Goal: Task Accomplishment & Management: Manage account settings

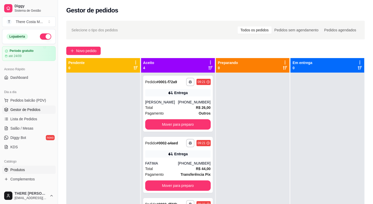
click at [26, 171] on link "Produtos" at bounding box center [29, 170] width 54 height 8
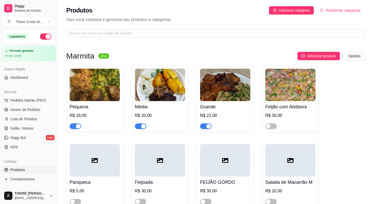
click at [102, 73] on img at bounding box center [95, 85] width 50 height 32
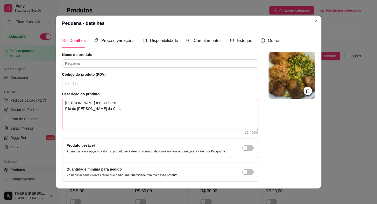
drag, startPoint x: 91, startPoint y: 127, endPoint x: 58, endPoint y: 114, distance: 35.9
click at [58, 114] on div "Detalhes Preço e variações Disponibilidade Complementos Estoque Outros Nome do …" at bounding box center [188, 109] width 265 height 157
type textarea "Arroz Feijão M"
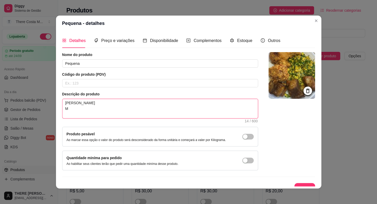
type textarea "Arroz Feijão Ma"
type textarea "Arroz Feijão Max"
type textarea "Arroz Feijão Ma"
type textarea "Arroz Feijão Mac"
type textarea "Arroz Feijão Maca"
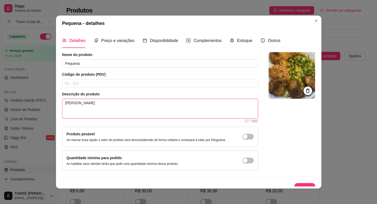
type textarea "Arroz Feijão Macar"
type textarea "Arroz Feijão Macarr"
type textarea "Arroz Feijão Macarro"
type textarea "Arroz Feijão Macarron"
type textarea "Arroz Feijão Macarrona"
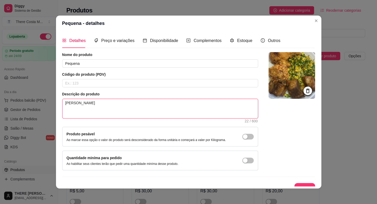
type textarea "Arroz Feijão Macarronad"
type textarea "Arroz Feijão Macarronada"
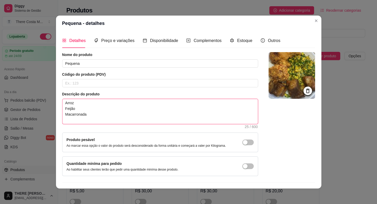
type textarea "Arroz Feijão Macarronada T"
type textarea "Arroz Feijão Macarronada To"
type textarea "Arroz Feijão Macarronada Tos"
type textarea "Arroz Feijão Macarronada Tosc"
type textarea "Arroz Feijão Macarronada Tosca"
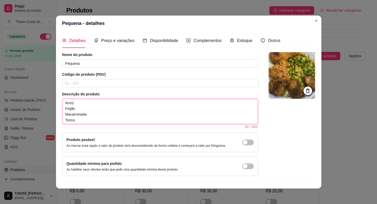
type textarea "Arroz Feijão Macarronada Toscan"
type textarea "Arroz Feijão Macarronada Toscana"
type textarea "Arroz Feijão Macarronada Toscana n"
type textarea "Arroz Feijão Macarronada Toscana na"
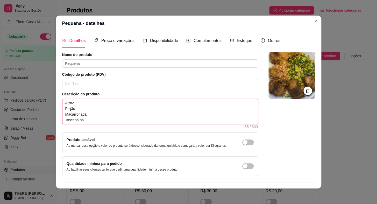
type textarea "Arroz Feijão Macarronada Toscana na"
type textarea "Arroz Feijão Macarronada Toscana na b"
type textarea "Arroz Feijão Macarronada Toscana na br"
type textarea "Arroz Feijão Macarronada Toscana na bra"
type textarea "Arroz Feijão Macarronada Toscana na bras"
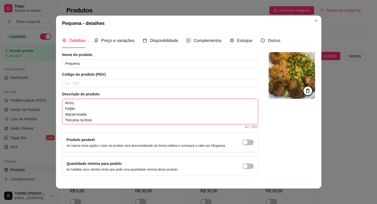
type textarea "Arroz Feijão Macarronada Toscana na brasa"
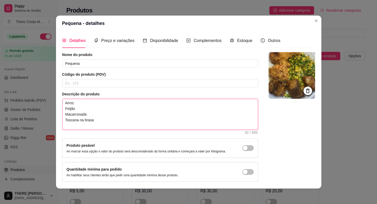
type textarea "Arroz Feijão Macarronada Toscana na brasa C"
type textarea "Arroz Feijão Macarronada Toscana na brasa Co"
type textarea "Arroz Feijão Macarronada Toscana na brasa Cox"
type textarea "Arroz Feijão Macarronada Toscana na brasa Coxa"
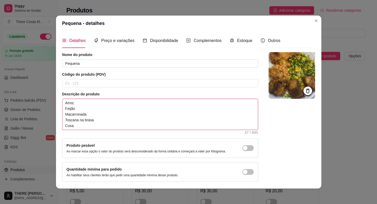
type textarea "Arroz Feijão Macarronada Toscana na brasa Coxa s"
type textarea "Arroz Feijão Macarronada Toscana na brasa Coxa so"
type textarea "Arroz Feijão Macarronada Toscana na brasa Coxa sob"
type textarea "Arroz Feijão Macarronada Toscana na brasa Coxa sobr"
type textarea "Arroz Feijão Macarronada Toscana na brasa Coxa sobre"
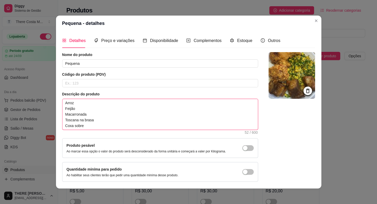
type textarea "Arroz Feijão Macarronada Toscana na brasa Coxa sobrec"
type textarea "Arroz Feijão Macarronada Toscana na brasa Coxa sobreco"
type textarea "Arroz Feijão Macarronada Toscana na brasa Coxa sobrecox"
type textarea "Arroz Feijão Macarronada Toscana na brasa Coxa sobrecoxa"
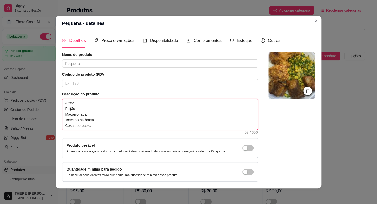
type textarea "Arroz Feijão Macarronada Toscana na brasa Coxa sobrecoxa d"
type textarea "Arroz Feijão Macarronada Toscana na brasa Coxa sobrecoxa de"
type textarea "Arroz Feijão Macarronada Toscana na brasa Coxa sobrecoxa des"
type textarea "Arroz Feijão Macarronada Toscana na brasa Coxa sobrecoxa deso"
type textarea "Arroz Feijão Macarronada Toscana na brasa Coxa sobrecoxa desos"
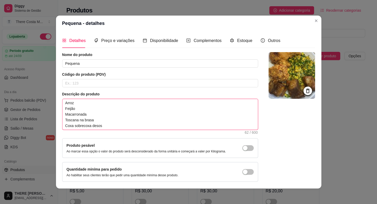
type textarea "Arroz Feijão Macarronada Toscana na brasa Coxa sobrecoxa desoss"
type textarea "Arroz Feijão Macarronada Toscana na brasa Coxa sobrecoxa desossa"
type textarea "Arroz Feijão Macarronada Toscana na brasa Coxa sobrecoxa desossad"
type textarea "Arroz Feijão Macarronada Toscana na brasa Coxa sobrecoxa desossada"
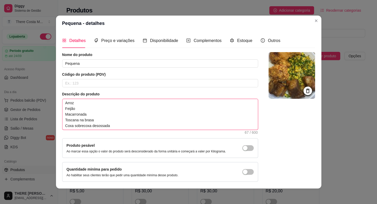
type textarea "Arroz Feijão Macarronada Toscana na brasa Coxa sobrecoxa desossada n"
type textarea "Arroz Feijão Macarronada Toscana na brasa Coxa sobrecoxa desossada na"
type textarea "Arroz Feijão Macarronada Toscana na brasa Coxa sobrecoxa desossada na b"
type textarea "Arroz Feijão Macarronada Toscana na brasa Coxa sobrecoxa desossada na br"
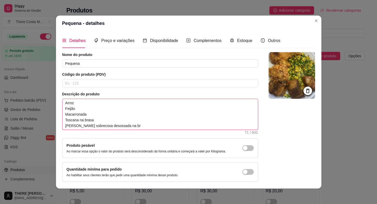
type textarea "Arroz Feijão Macarronada Toscana na brasa Coxa sobrecoxa desossada na bra"
type textarea "Arroz Feijão Macarronada Toscana na brasa Coxa sobrecoxa desossada na bras"
type textarea "Arroz Feijão Macarronada Toscana na brasa Coxa sobrecoxa desossada na brasa"
drag, startPoint x: 129, startPoint y: 127, endPoint x: 50, endPoint y: 99, distance: 84.3
click at [50, 99] on div "Pequena - detalhes Detalhes Preço e variações Disponibilidade Complementos Esto…" at bounding box center [188, 102] width 377 height 204
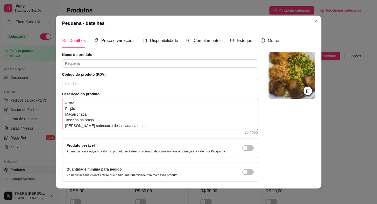
scroll to position [18, 0]
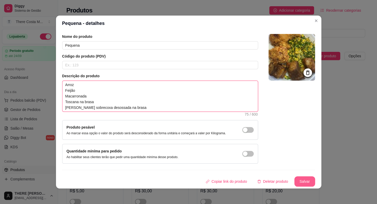
type textarea "Arroz Feijão Macarronada Toscana na brasa Coxa sobrecoxa desossada na brasa"
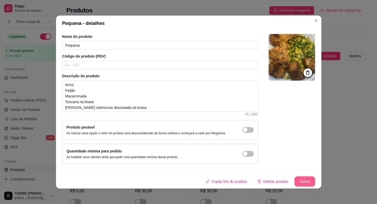
click at [307, 181] on button "Salvar" at bounding box center [304, 181] width 21 height 10
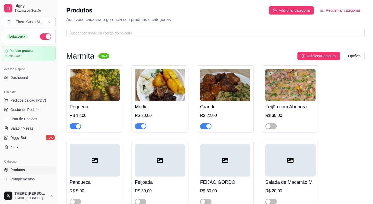
click at [166, 83] on img at bounding box center [160, 85] width 50 height 32
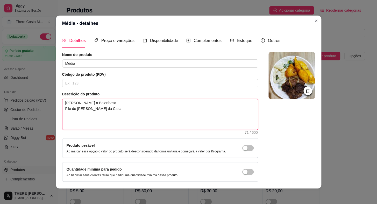
drag, startPoint x: 92, startPoint y: 128, endPoint x: 57, endPoint y: 115, distance: 37.8
click at [57, 115] on div "Detalhes Preço e variações Disponibilidade Complementos Estoque Outros Nome do …" at bounding box center [188, 109] width 265 height 157
click at [113, 117] on textarea "Arroz Feijão Lasanha a Bolonhesa Filé de Frango Milanesa Farofa da Casa" at bounding box center [159, 114] width 195 height 31
drag, startPoint x: 97, startPoint y: 129, endPoint x: 43, endPoint y: 92, distance: 65.5
click at [43, 92] on div "Média - detalhes Detalhes Preço e variações Disponibilidade Complementos Estoqu…" at bounding box center [188, 102] width 377 height 204
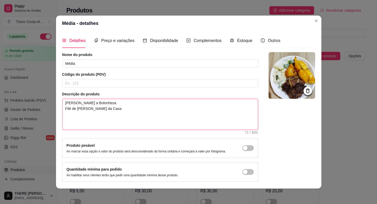
paste textarea "Macarronada Toscana na brasa Coxa sobrecoxa desossada na br"
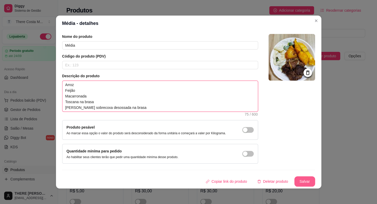
type textarea "Arroz Feijão Macarronada Toscana na brasa Coxa sobrecoxa desossada na brasa"
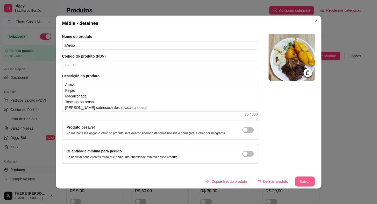
click at [295, 183] on button "Salvar" at bounding box center [305, 181] width 20 height 10
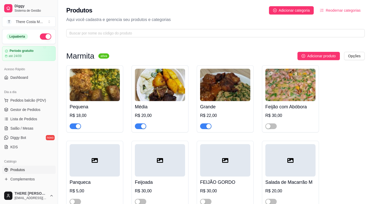
click at [219, 87] on img at bounding box center [225, 85] width 50 height 32
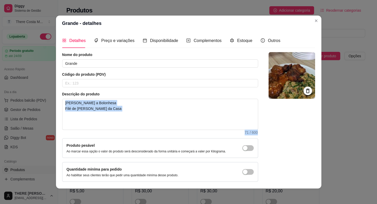
drag, startPoint x: 115, startPoint y: 131, endPoint x: 39, endPoint y: 112, distance: 78.7
click at [39, 112] on div "Grande - detalhes Detalhes Preço e variações Disponibilidade Complementos Estoq…" at bounding box center [188, 102] width 377 height 204
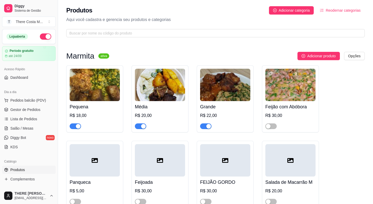
click at [176, 98] on img at bounding box center [160, 85] width 50 height 32
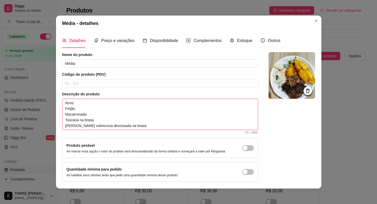
drag, startPoint x: 123, startPoint y: 124, endPoint x: 54, endPoint y: 98, distance: 73.3
click at [56, 98] on div "Detalhes Preço e variações Disponibilidade Complementos Estoque Outros Nome do …" at bounding box center [188, 109] width 265 height 157
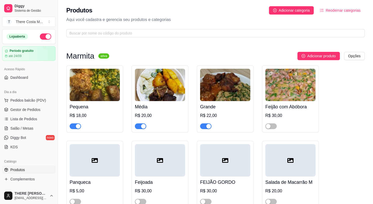
click at [224, 95] on img at bounding box center [225, 85] width 50 height 32
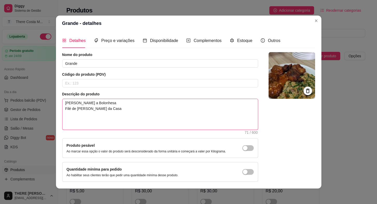
drag, startPoint x: 104, startPoint y: 123, endPoint x: 38, endPoint y: 90, distance: 74.3
click at [38, 90] on div "Grande - detalhes Detalhes Preço e variações Disponibilidade Complementos Estoq…" at bounding box center [188, 102] width 377 height 204
paste textarea "Macarronada Toscana na brasa Coxa sobrecoxa desossada na br"
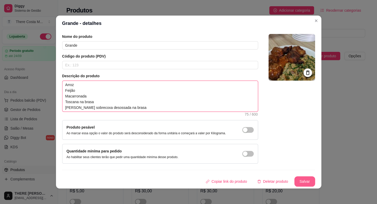
type textarea "Arroz Feijão Macarronada Toscana na brasa Coxa sobrecoxa desossada na brasa"
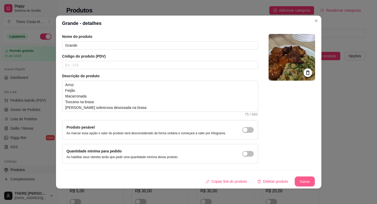
click at [301, 182] on button "Salvar" at bounding box center [305, 181] width 20 height 10
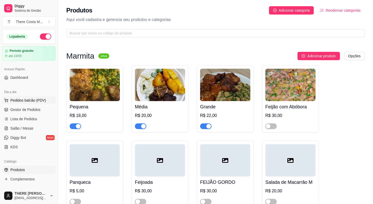
click at [38, 101] on span "Pedidos balcão (PDV)" at bounding box center [28, 100] width 36 height 5
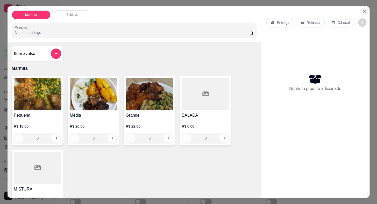
click at [363, 10] on icon "Close" at bounding box center [364, 11] width 2 height 2
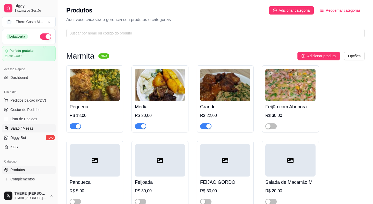
click at [19, 128] on span "Salão / Mesas" at bounding box center [21, 128] width 23 height 5
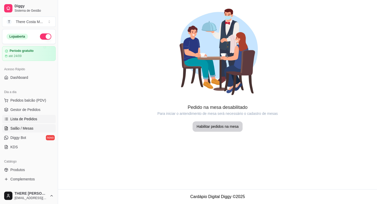
click at [20, 115] on link "Lista de Pedidos" at bounding box center [29, 119] width 54 height 8
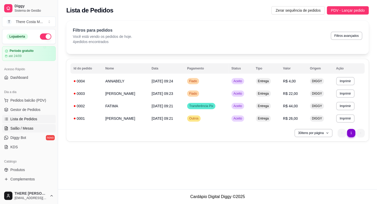
click at [18, 129] on span "Salão / Mesas" at bounding box center [21, 128] width 23 height 5
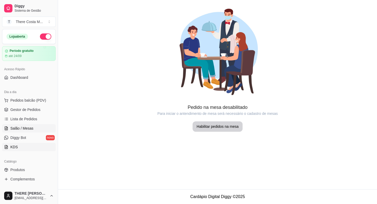
click at [15, 144] on span "KDS" at bounding box center [14, 146] width 8 height 5
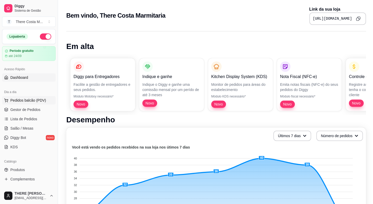
click at [36, 101] on span "Pedidos balcão (PDV)" at bounding box center [28, 100] width 36 height 5
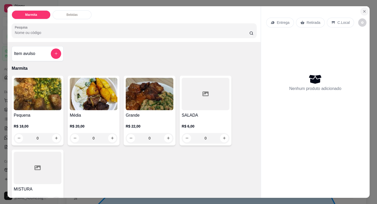
click at [362, 11] on icon "Close" at bounding box center [364, 11] width 4 height 4
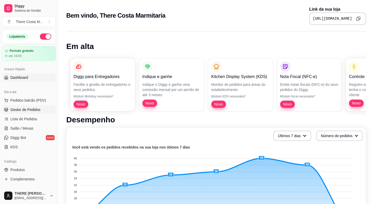
click at [23, 109] on span "Gestor de Pedidos" at bounding box center [25, 109] width 30 height 5
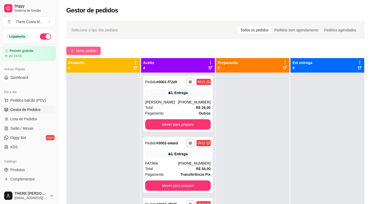
click at [87, 50] on span "Novo pedido" at bounding box center [86, 51] width 20 height 6
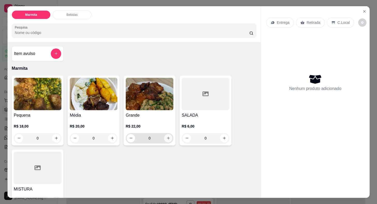
click at [168, 136] on icon "increase-product-quantity" at bounding box center [168, 138] width 4 height 4
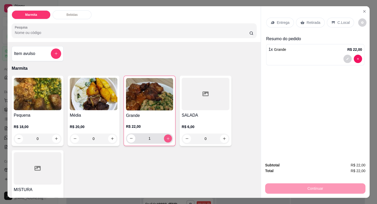
click at [169, 134] on button "increase-product-quantity" at bounding box center [168, 138] width 8 height 8
type input "2"
click at [294, 189] on div "Continuar" at bounding box center [315, 188] width 100 height 12
click at [273, 18] on div "Entrega" at bounding box center [280, 23] width 28 height 10
click at [280, 20] on p "Entrega" at bounding box center [283, 22] width 13 height 5
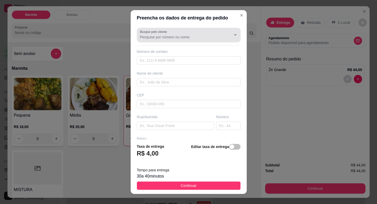
click at [162, 36] on input "Busque pelo cliente" at bounding box center [181, 36] width 83 height 5
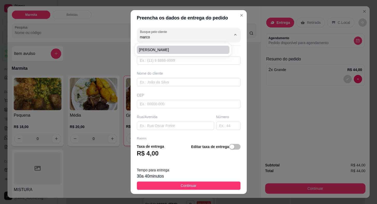
click at [159, 50] on span "[PERSON_NAME]" at bounding box center [180, 49] width 83 height 5
type input "[PERSON_NAME]"
type input "15996513074"
type input "[PERSON_NAME]"
type input "RUA CHERIVEL"
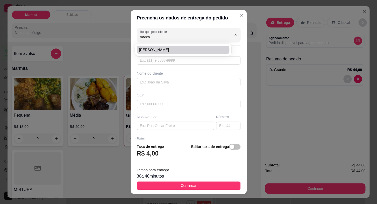
type input "141"
type input "[GEOGRAPHIC_DATA]"
type input "SALÃO"
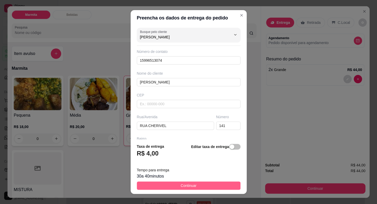
type input "[PERSON_NAME]"
click at [181, 186] on span "Continuar" at bounding box center [189, 186] width 16 height 6
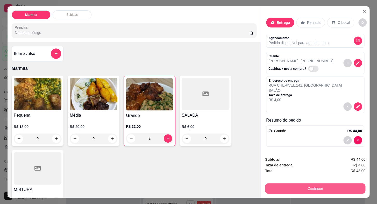
click at [306, 189] on button "Continuar" at bounding box center [315, 188] width 100 height 10
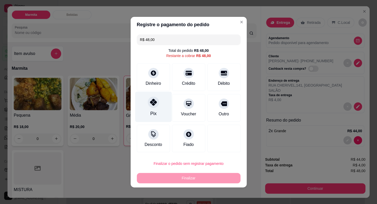
click at [155, 106] on div at bounding box center [153, 101] width 11 height 11
type input "R$ 0,00"
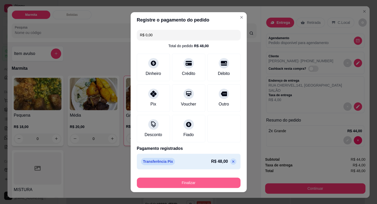
click at [212, 180] on button "Finalizar" at bounding box center [189, 182] width 104 height 10
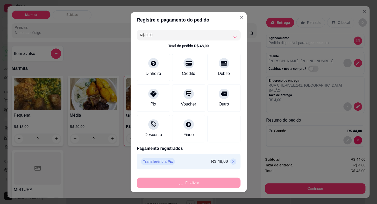
type input "0"
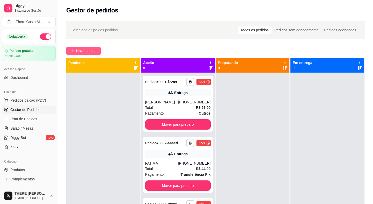
click at [77, 50] on span "Novo pedido" at bounding box center [86, 51] width 20 height 6
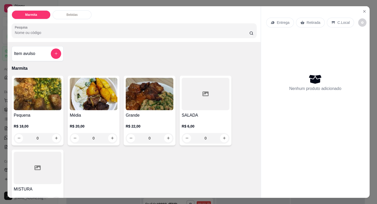
click at [42, 88] on img at bounding box center [38, 94] width 48 height 32
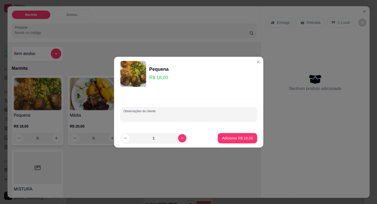
click at [135, 119] on input "Observações do cliente" at bounding box center [188, 116] width 131 height 5
type input "neto"
click at [232, 136] on p "Adicionar R$ 18,00" at bounding box center [237, 137] width 31 height 5
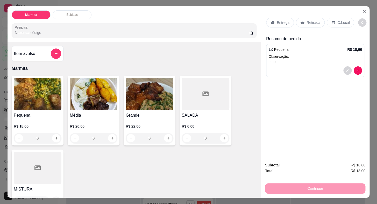
click at [274, 18] on div "Entrega" at bounding box center [280, 23] width 28 height 10
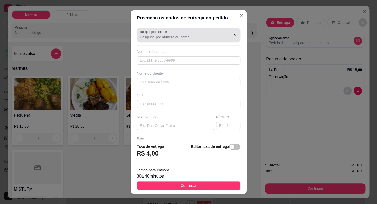
click at [156, 35] on input "Busque pelo cliente" at bounding box center [181, 36] width 83 height 5
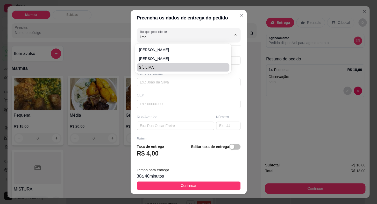
click at [147, 66] on span "SÍL LIMA" at bounding box center [180, 67] width 83 height 5
type input "SÍL LIMA"
type input "15997179678"
type input "SÍL LIMA"
type input "18440000"
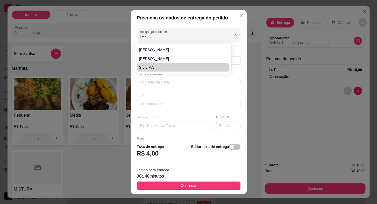
type input "X"
type input "Itaberá"
type input "POSTO TREVO"
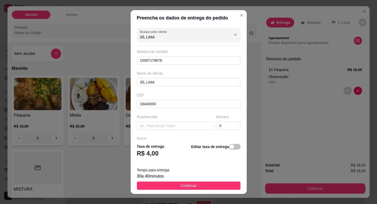
type input "SÍL LIMA"
click at [211, 190] on footer "Taxa de entrega R$ 4,00 Editar taxa de entrega Tempo para entrega 30 a 40 minut…" at bounding box center [189, 166] width 116 height 54
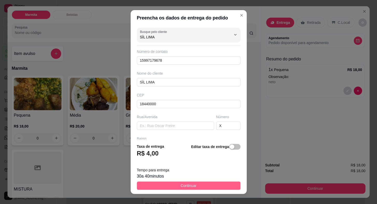
click at [215, 187] on button "Continuar" at bounding box center [189, 185] width 104 height 8
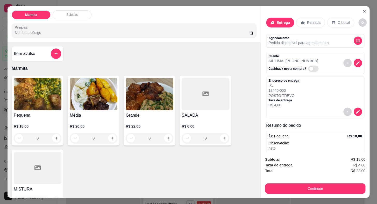
click at [295, 192] on div "Subtotal R$ 18,00 Taxa de entrega R$ 4,00 Total R$ 22,00 Continuar" at bounding box center [315, 174] width 109 height 45
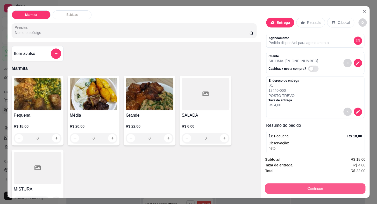
click at [302, 188] on button "Continuar" at bounding box center [315, 188] width 100 height 10
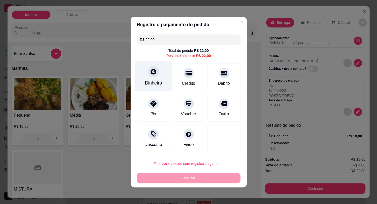
click at [158, 82] on div "Dinheiro" at bounding box center [153, 83] width 17 height 7
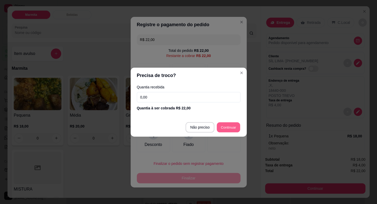
type input "R$ 0,00"
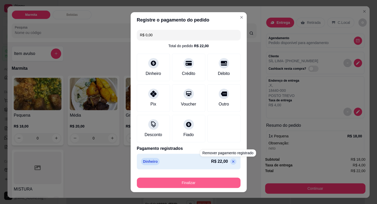
click at [215, 182] on button "Finalizar" at bounding box center [189, 182] width 104 height 10
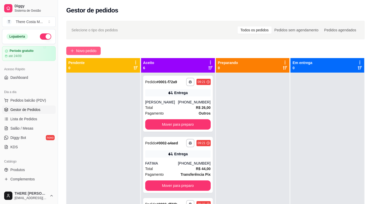
click at [89, 48] on span "Novo pedido" at bounding box center [86, 51] width 20 height 6
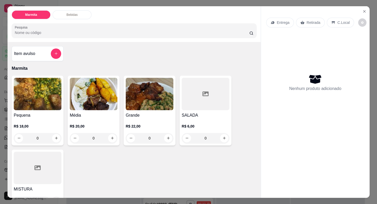
click at [29, 106] on img at bounding box center [38, 94] width 48 height 32
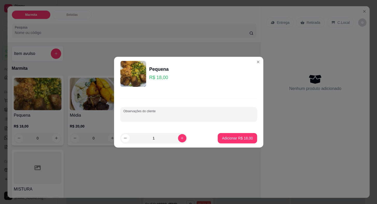
click at [140, 119] on input "Observações do cliente" at bounding box center [188, 116] width 131 height 5
click at [134, 117] on input "arroz,fwijão e coxa" at bounding box center [188, 116] width 131 height 5
type input "arroz,feijão e coxa"
click at [229, 134] on button "Adicionar R$ 18,00" at bounding box center [237, 138] width 38 height 10
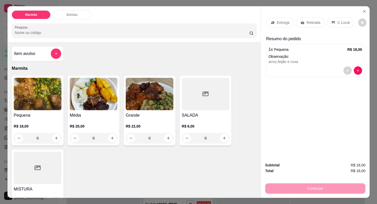
click at [280, 22] on p "Entrega" at bounding box center [283, 22] width 13 height 5
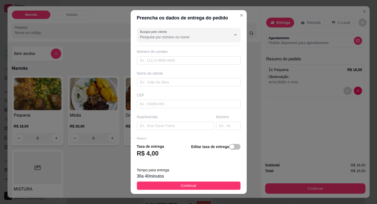
click at [183, 37] on input "Busque pelo cliente" at bounding box center [181, 36] width 83 height 5
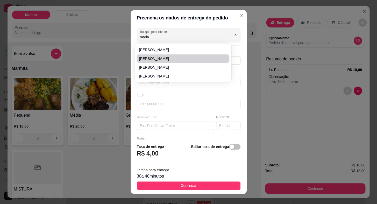
click at [154, 58] on span "[PERSON_NAME]" at bounding box center [180, 58] width 83 height 5
type input "[PERSON_NAME]"
type input "15997998801"
type input "[PERSON_NAME]"
type input "Rua [PERSON_NAME]"
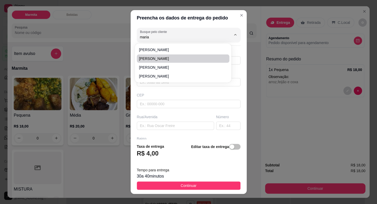
type input "14"
type input "0"
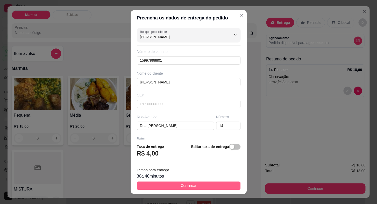
type input "[PERSON_NAME]"
click at [196, 189] on button "Continuar" at bounding box center [189, 185] width 104 height 8
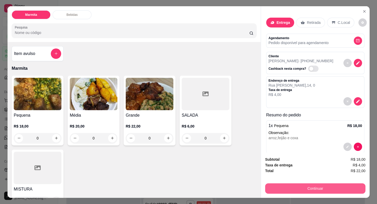
click at [276, 187] on button "Continuar" at bounding box center [315, 188] width 100 height 10
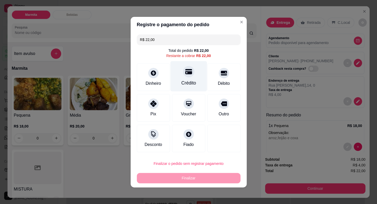
click at [188, 75] on div at bounding box center [188, 71] width 11 height 11
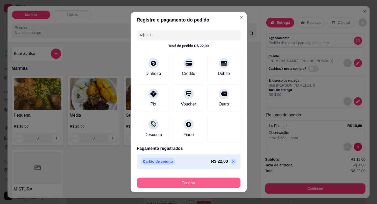
click at [206, 182] on button "Finalizar" at bounding box center [189, 182] width 104 height 10
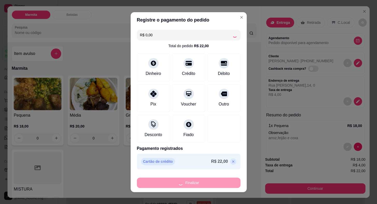
type input "-R$ 22,00"
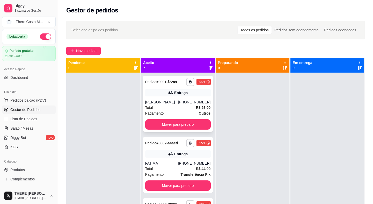
click at [194, 101] on div "[PHONE_NUMBER]" at bounding box center [194, 101] width 33 height 5
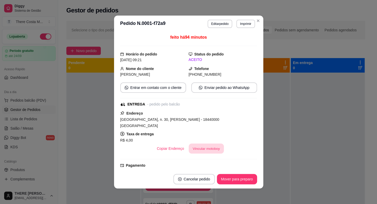
click at [210, 144] on button "Vincular motoboy" at bounding box center [206, 149] width 35 height 10
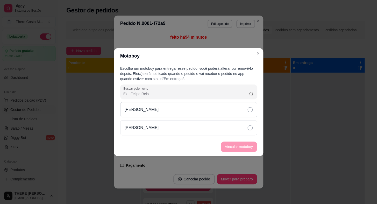
click at [205, 113] on div "[PERSON_NAME]" at bounding box center [188, 109] width 137 height 15
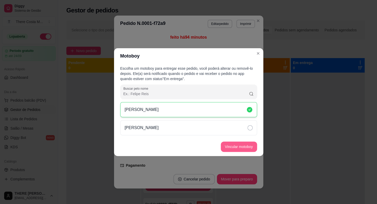
click at [231, 149] on button "Vincular motoboy" at bounding box center [239, 146] width 36 height 10
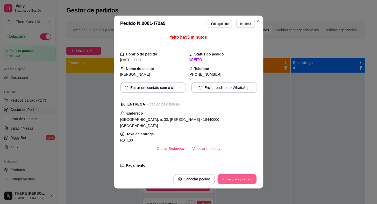
click at [235, 180] on button "Mover para preparo" at bounding box center [236, 179] width 39 height 10
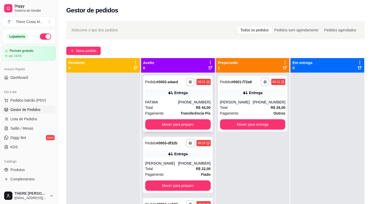
click at [188, 99] on div "[PHONE_NUMBER]" at bounding box center [194, 101] width 33 height 5
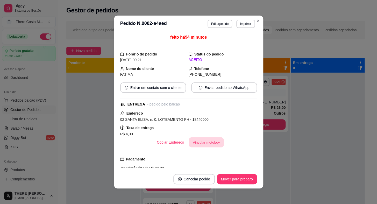
click at [205, 142] on button "Vincular motoboy" at bounding box center [206, 142] width 35 height 10
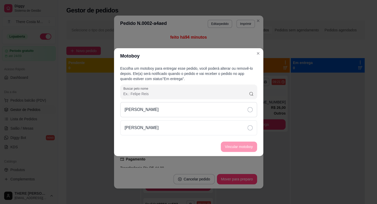
click at [215, 108] on div "[PERSON_NAME]" at bounding box center [188, 109] width 137 height 15
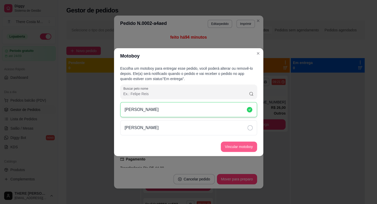
click at [235, 148] on button "Vincular motoboy" at bounding box center [239, 146] width 36 height 10
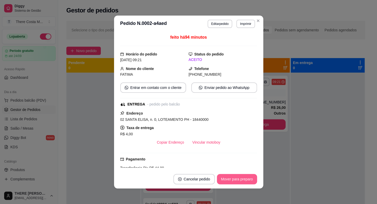
click at [228, 178] on button "Mover para preparo" at bounding box center [237, 179] width 40 height 10
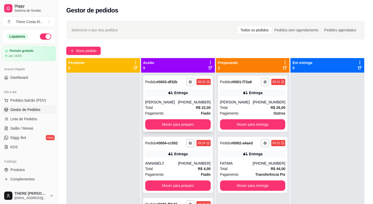
click at [189, 104] on div "[PHONE_NUMBER]" at bounding box center [194, 101] width 33 height 5
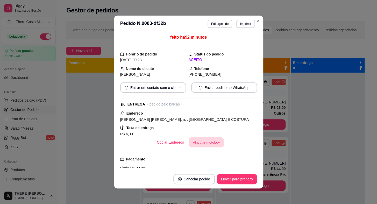
click at [211, 141] on button "Vincular motoboy" at bounding box center [206, 142] width 35 height 10
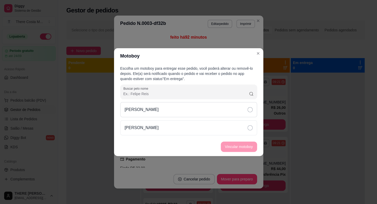
click at [213, 114] on div "[PERSON_NAME]" at bounding box center [188, 109] width 137 height 15
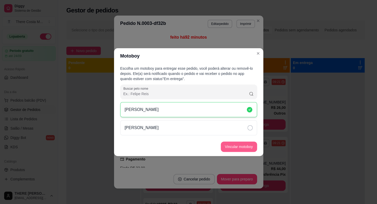
click at [233, 148] on button "Vincular motoboy" at bounding box center [239, 146] width 36 height 10
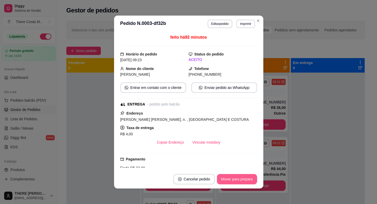
click at [227, 179] on button "Mover para preparo" at bounding box center [237, 179] width 40 height 10
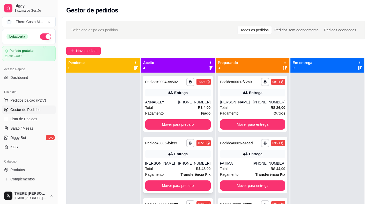
click at [197, 163] on div "[PHONE_NUMBER]" at bounding box center [194, 163] width 33 height 5
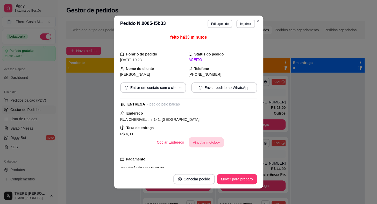
click at [208, 142] on button "Vincular motoboy" at bounding box center [206, 142] width 35 height 10
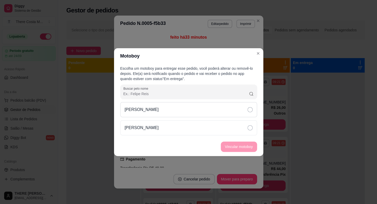
click at [213, 110] on div "[PERSON_NAME]" at bounding box center [188, 109] width 137 height 15
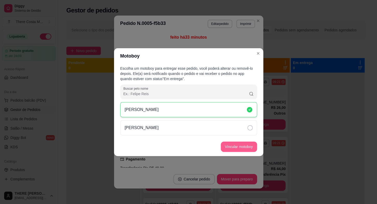
click at [229, 145] on button "Vincular motoboy" at bounding box center [239, 146] width 36 height 10
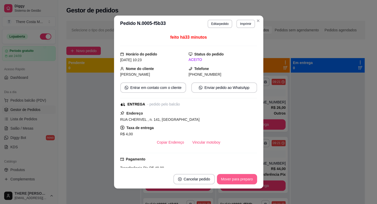
click at [233, 181] on button "Mover para preparo" at bounding box center [237, 179] width 40 height 10
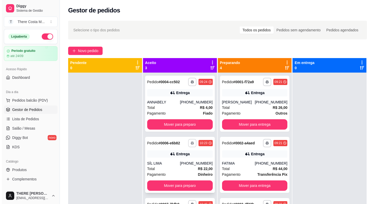
scroll to position [15, 0]
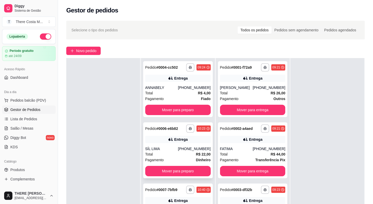
click at [191, 148] on div "[PHONE_NUMBER]" at bounding box center [194, 148] width 33 height 5
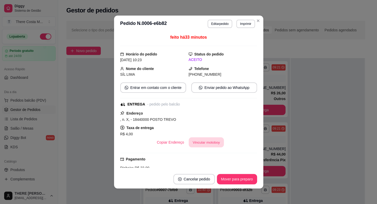
click at [214, 143] on button "Vincular motoboy" at bounding box center [206, 142] width 35 height 10
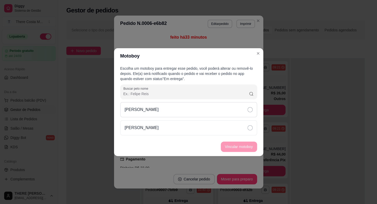
click at [219, 112] on div "[PERSON_NAME]" at bounding box center [188, 109] width 137 height 15
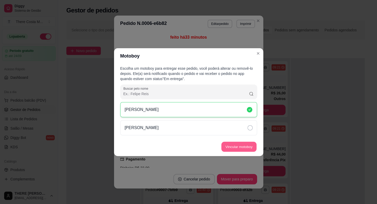
click at [241, 144] on button "Vincular motoboy" at bounding box center [238, 146] width 35 height 10
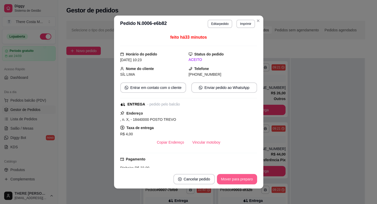
click at [245, 180] on button "Mover para preparo" at bounding box center [237, 179] width 40 height 10
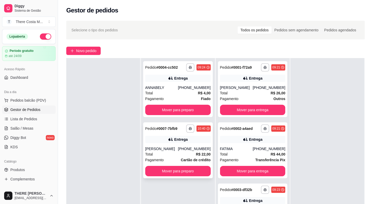
click at [189, 150] on div "[PHONE_NUMBER]" at bounding box center [194, 148] width 33 height 5
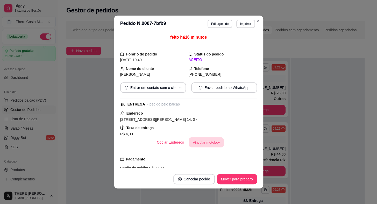
click at [207, 141] on button "Vincular motoboy" at bounding box center [206, 142] width 35 height 10
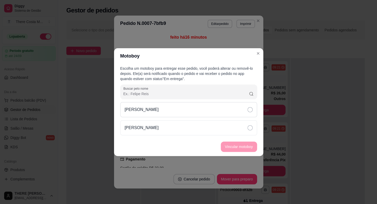
click at [199, 110] on div "[PERSON_NAME]" at bounding box center [188, 109] width 137 height 15
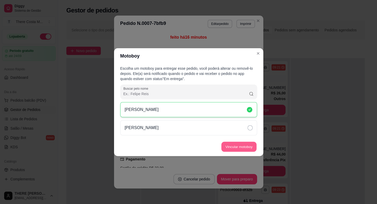
click at [229, 146] on button "Vincular motoboy" at bounding box center [238, 146] width 35 height 10
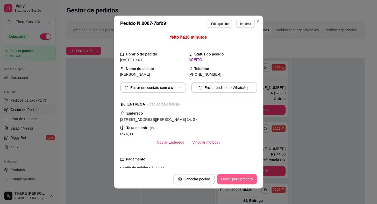
click at [230, 179] on button "Mover para preparo" at bounding box center [237, 179] width 40 height 10
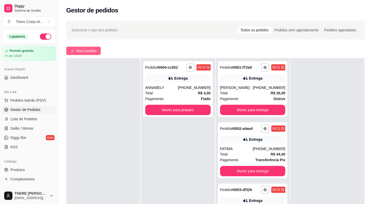
click at [85, 54] on button "Novo pedido" at bounding box center [83, 51] width 34 height 8
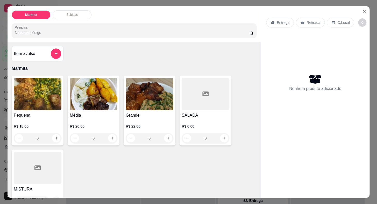
click at [317, 20] on div "Retirada" at bounding box center [310, 23] width 29 height 10
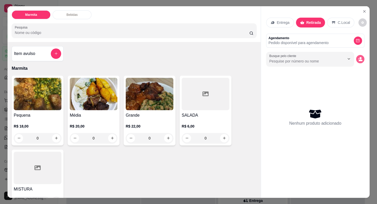
click at [360, 59] on icon "decrease-product-quantity" at bounding box center [360, 59] width 5 height 5
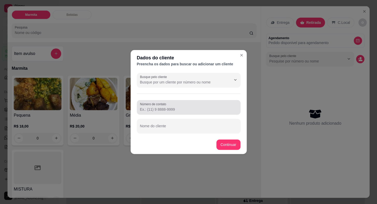
click at [196, 107] on input "Número de contato" at bounding box center [188, 109] width 97 height 5
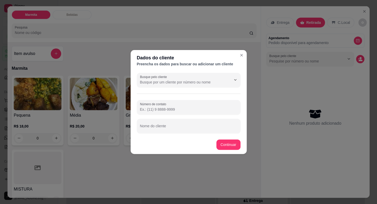
paste input "[PHONE_NUMBER]"
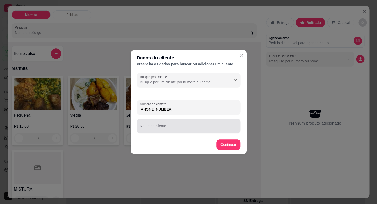
type input "[PHONE_NUMBER]"
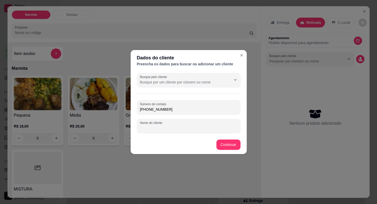
click at [174, 129] on input "Nome do cliente" at bounding box center [188, 127] width 97 height 5
type input "[PERSON_NAME]"
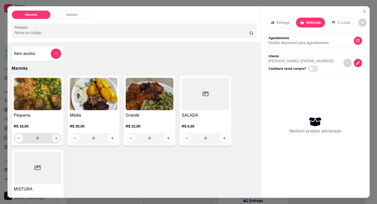
click at [54, 136] on icon "increase-product-quantity" at bounding box center [56, 138] width 4 height 4
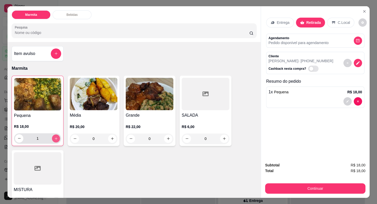
click at [54, 136] on icon "increase-product-quantity" at bounding box center [56, 138] width 4 height 4
type input "3"
click at [166, 138] on icon "increase-product-quantity" at bounding box center [168, 139] width 4 height 4
type input "1"
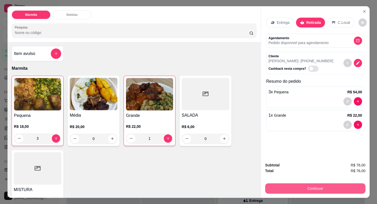
click at [295, 185] on button "Continuar" at bounding box center [315, 188] width 100 height 10
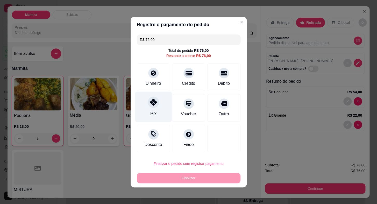
click at [156, 105] on div at bounding box center [153, 101] width 11 height 11
type input "R$ 0,00"
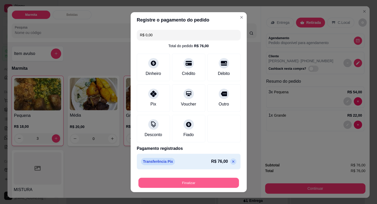
click at [211, 182] on button "Finalizar" at bounding box center [188, 182] width 101 height 10
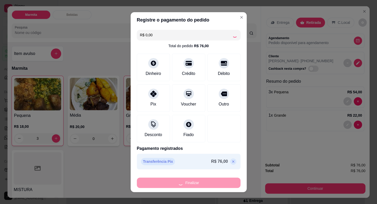
type input "0"
type input "-R$ 76,00"
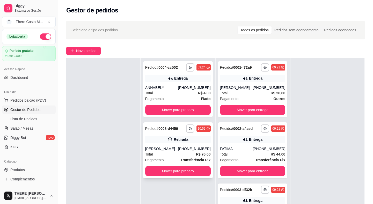
click at [196, 151] on span "R$ 76,00" at bounding box center [203, 154] width 15 height 6
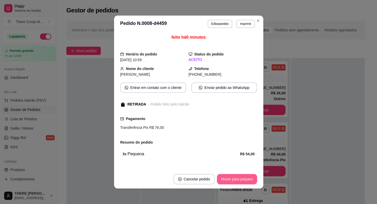
click at [230, 179] on button "Mover para preparo" at bounding box center [237, 179] width 40 height 10
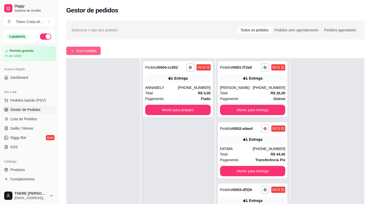
click at [79, 47] on button "Novo pedido" at bounding box center [83, 51] width 34 height 8
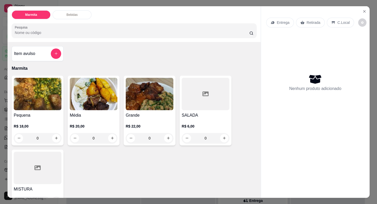
click at [283, 23] on p "Entrega" at bounding box center [283, 22] width 13 height 5
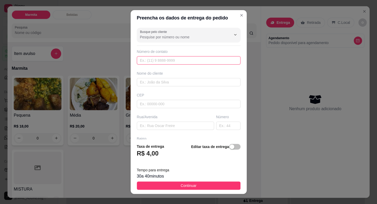
click at [194, 59] on input "text" at bounding box center [189, 60] width 104 height 8
paste input "[PHONE_NUMBER]"
type input "[PHONE_NUMBER]"
click at [188, 85] on input "text" at bounding box center [189, 82] width 104 height 8
type input "ALESSANDRA"
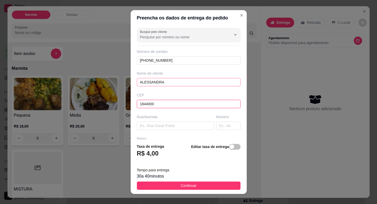
type input "18440000"
type input "Itaberá"
type input "18440000"
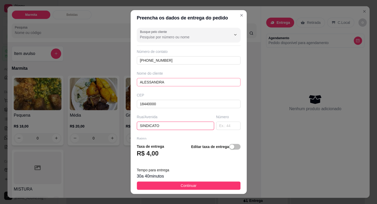
type input "SINDICATO"
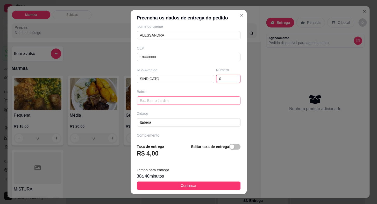
type input "0"
click at [174, 101] on input "text" at bounding box center [189, 100] width 104 height 8
type input "CENTRO"
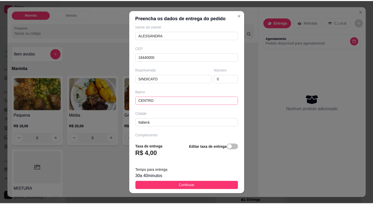
scroll to position [55, 0]
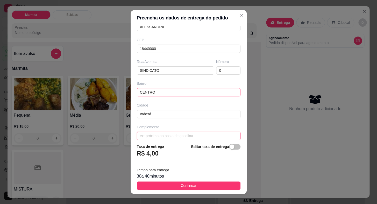
type input "0"
type input "C"
type input "SINDICATO"
click at [201, 186] on button "Continuar" at bounding box center [189, 185] width 104 height 8
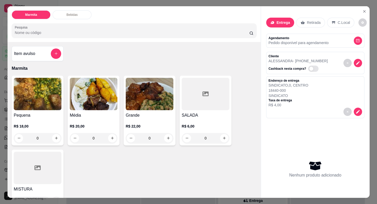
click at [31, 96] on img at bounding box center [38, 94] width 48 height 32
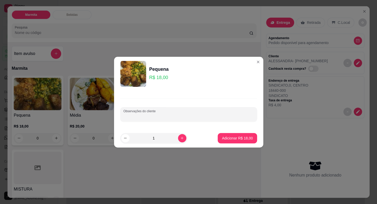
click at [127, 115] on input "Observações do cliente" at bounding box center [188, 116] width 131 height 5
type input "SEM ARROZ, SEM FEIJAO"
click at [238, 135] on p "Adicionar R$ 18,00" at bounding box center [237, 137] width 31 height 5
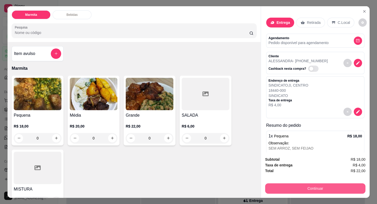
click at [330, 184] on button "Continuar" at bounding box center [315, 188] width 100 height 10
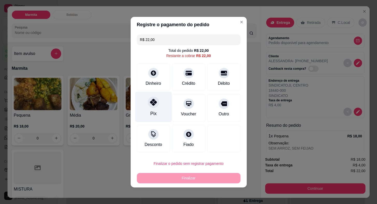
click at [155, 103] on icon at bounding box center [153, 102] width 7 height 7
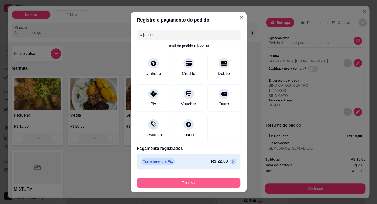
click at [211, 180] on button "Finalizar" at bounding box center [189, 182] width 104 height 10
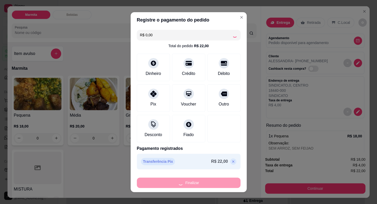
type input "-R$ 22,00"
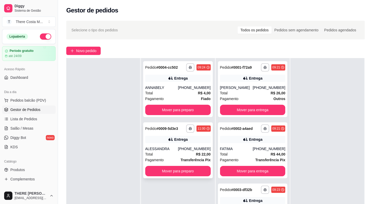
click at [186, 150] on div "[PHONE_NUMBER]" at bounding box center [194, 148] width 33 height 5
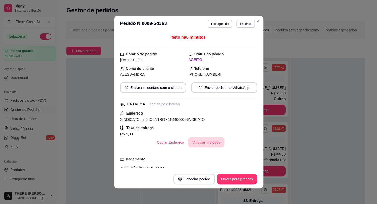
click at [204, 145] on button "Vincular motoboy" at bounding box center [206, 142] width 36 height 10
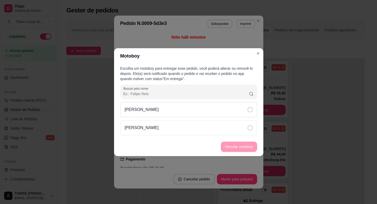
click at [238, 106] on div "[PERSON_NAME]" at bounding box center [188, 109] width 137 height 15
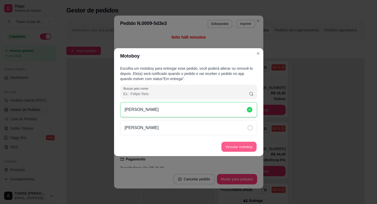
click at [239, 142] on button "Vincular motoboy" at bounding box center [238, 146] width 35 height 10
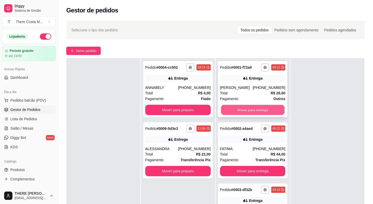
click at [246, 108] on button "Mover para entrega" at bounding box center [252, 110] width 63 height 10
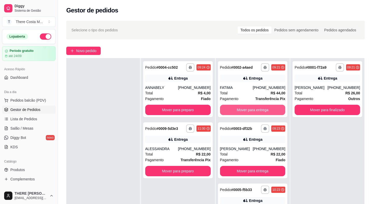
click at [246, 108] on button "Mover para entrega" at bounding box center [253, 110] width 66 height 10
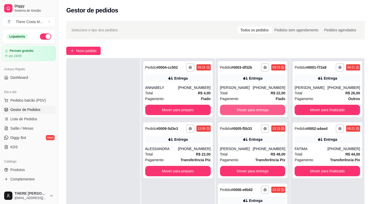
click at [246, 108] on button "Mover para entrega" at bounding box center [253, 110] width 66 height 10
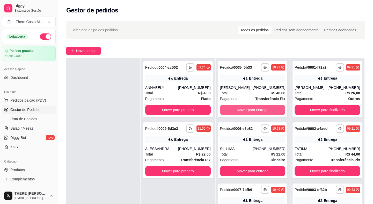
click at [246, 108] on button "Mover para entrega" at bounding box center [253, 110] width 66 height 10
click at [246, 108] on button "Mover para entrega" at bounding box center [252, 110] width 63 height 10
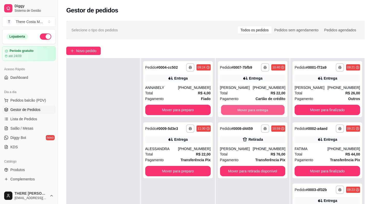
click at [246, 108] on button "Mover para entrega" at bounding box center [252, 110] width 63 height 10
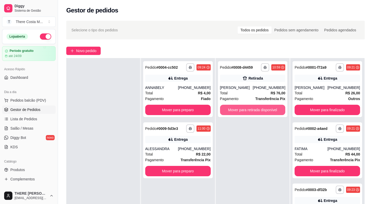
click at [246, 108] on button "Mover para retirada disponível" at bounding box center [253, 110] width 66 height 10
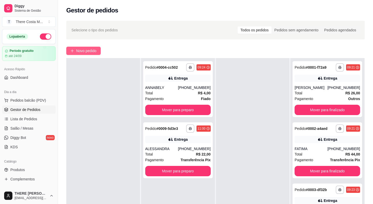
click at [89, 48] on span "Novo pedido" at bounding box center [86, 51] width 20 height 6
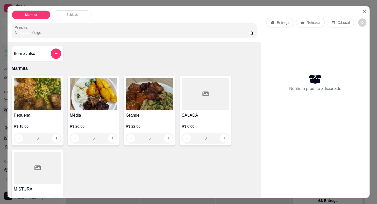
click at [288, 21] on div "Entrega" at bounding box center [280, 23] width 28 height 10
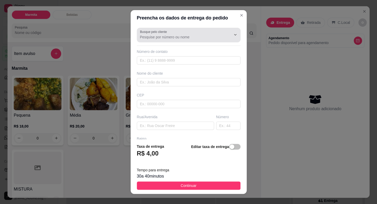
click at [204, 35] on input "Busque pelo cliente" at bounding box center [181, 36] width 83 height 5
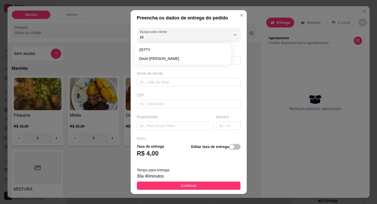
type input "z"
type input "f"
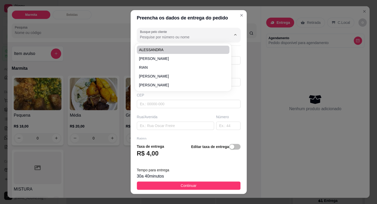
click at [204, 39] on input "Busque pelo cliente" at bounding box center [181, 36] width 83 height 5
click at [174, 51] on span "ZÉ GOTINHA" at bounding box center [180, 49] width 83 height 5
type input "ZÉ GOTINHA"
type input "15997989968"
type input "ZÉ GOTINHA"
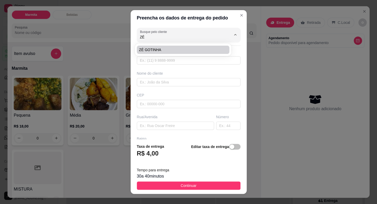
type input "18440000"
type input "RUA CRUZEIRO"
type input "0"
type input "VILA CRUZEIRO"
type input "Itaberá"
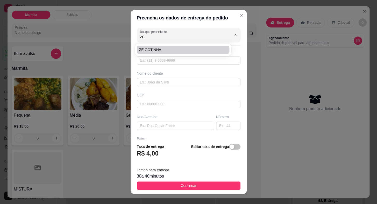
type input "MERCADO ZÉ GOTINHA"
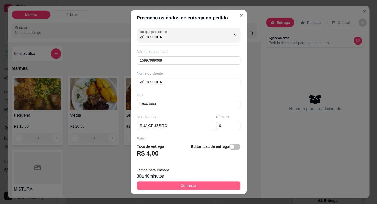
type input "ZÉ GOTINHA"
click at [194, 188] on button "Continuar" at bounding box center [189, 185] width 104 height 8
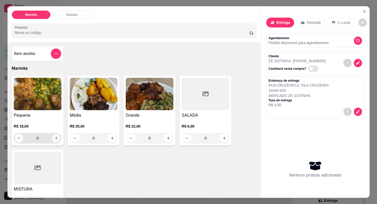
click at [57, 136] on button "increase-product-quantity" at bounding box center [56, 138] width 8 height 8
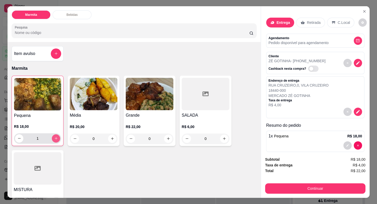
click at [56, 136] on icon "increase-product-quantity" at bounding box center [56, 138] width 4 height 4
type input "3"
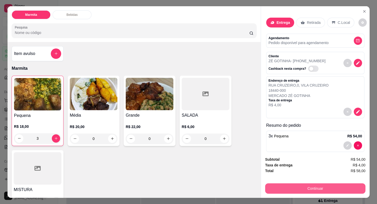
click at [329, 186] on button "Continuar" at bounding box center [315, 188] width 100 height 10
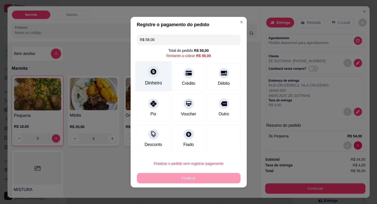
click at [152, 73] on icon at bounding box center [154, 72] width 6 height 6
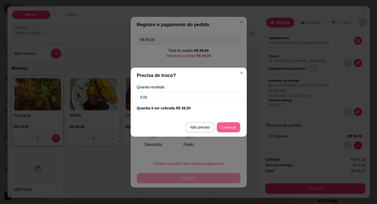
type input "R$ 0,00"
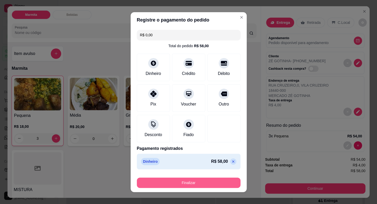
click at [215, 183] on button "Finalizar" at bounding box center [189, 182] width 104 height 10
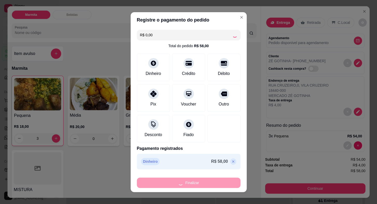
type input "0"
type input "-R$ 58,00"
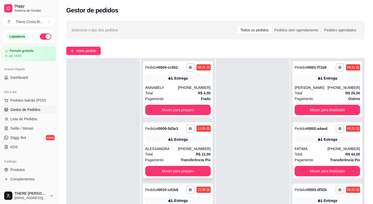
scroll to position [79, 0]
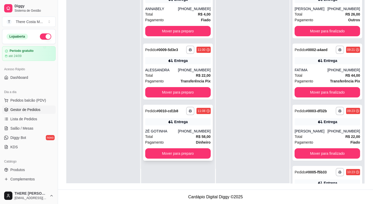
click at [191, 126] on div "**********" at bounding box center [178, 133] width 70 height 56
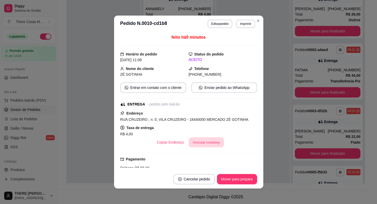
click at [211, 142] on button "Vincular motoboy" at bounding box center [206, 142] width 35 height 10
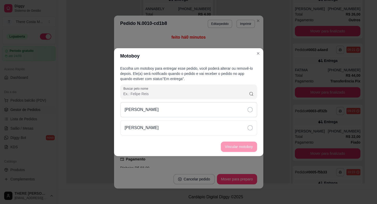
click at [216, 111] on div "[PERSON_NAME]" at bounding box center [188, 109] width 137 height 15
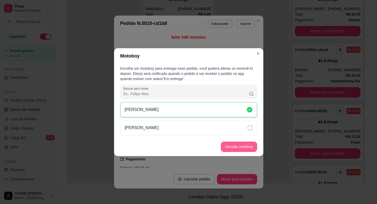
click at [247, 147] on button "Vincular motoboy" at bounding box center [239, 146] width 36 height 10
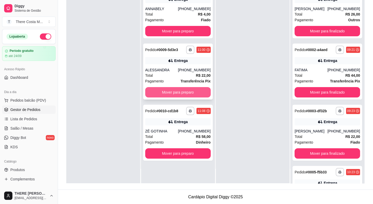
click at [191, 90] on button "Mover para preparo" at bounding box center [178, 92] width 66 height 10
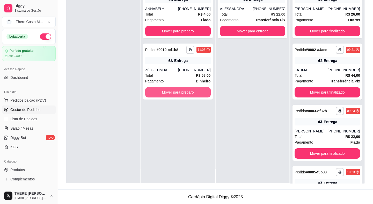
click at [191, 90] on button "Mover para preparo" at bounding box center [178, 92] width 66 height 10
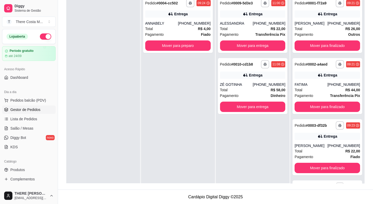
scroll to position [8, 0]
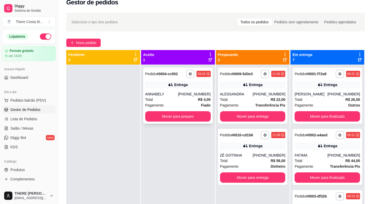
click at [175, 92] on div "ANNABELY" at bounding box center [161, 93] width 33 height 5
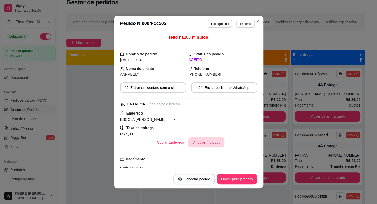
click at [201, 141] on button "Vincular motoboy" at bounding box center [206, 142] width 36 height 10
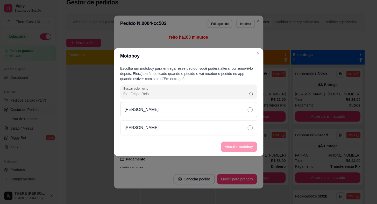
click at [221, 107] on div "[PERSON_NAME]" at bounding box center [188, 109] width 137 height 15
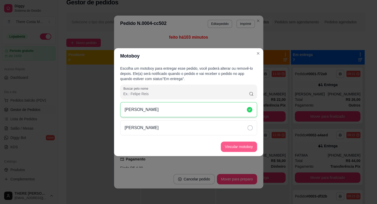
click at [245, 148] on button "Vincular motoboy" at bounding box center [239, 146] width 36 height 10
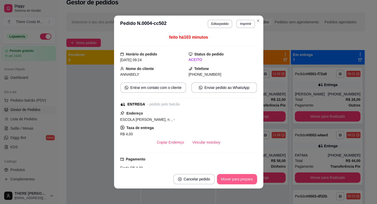
click at [239, 180] on button "Mover para preparo" at bounding box center [237, 179] width 40 height 10
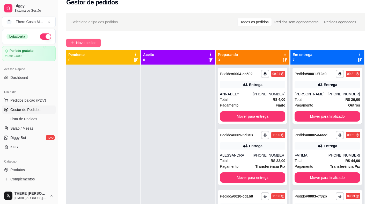
click at [92, 44] on span "Novo pedido" at bounding box center [86, 43] width 20 height 6
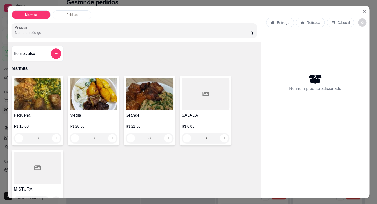
click at [37, 89] on img at bounding box center [38, 94] width 48 height 32
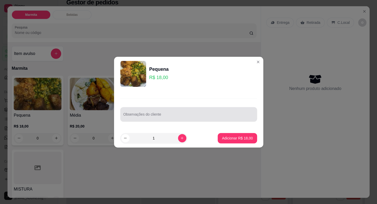
click at [132, 116] on input "Observações do cliente" at bounding box center [188, 116] width 131 height 5
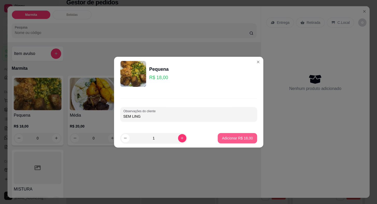
type input "SEM LING"
click at [240, 140] on p "Adicionar R$ 18,00" at bounding box center [237, 137] width 30 height 5
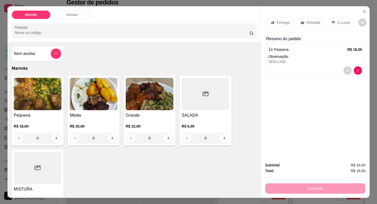
click at [282, 20] on p "Entrega" at bounding box center [283, 22] width 13 height 5
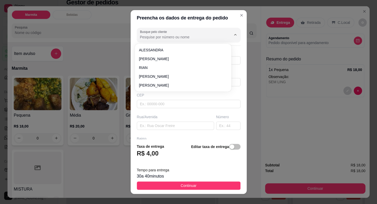
click at [154, 39] on input "Busque pelo cliente" at bounding box center [181, 36] width 83 height 5
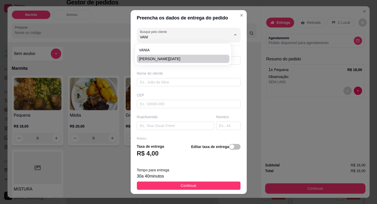
click at [154, 56] on span "[PERSON_NAME][DATE]" at bounding box center [180, 58] width 83 height 5
type input "[PERSON_NAME][DATE]"
type input "15997462218"
type input "[PERSON_NAME][DATE]"
type input "[DATE]"
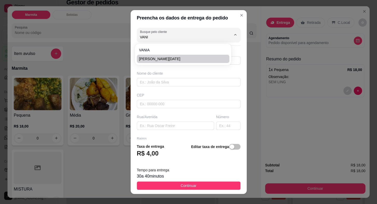
type input "137"
type input "CENTRO"
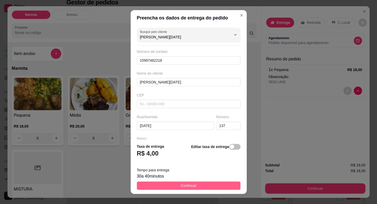
type input "[PERSON_NAME][DATE]"
click at [183, 185] on span "Continuar" at bounding box center [189, 186] width 16 height 6
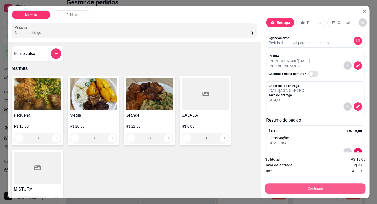
click at [292, 184] on button "Continuar" at bounding box center [315, 188] width 100 height 10
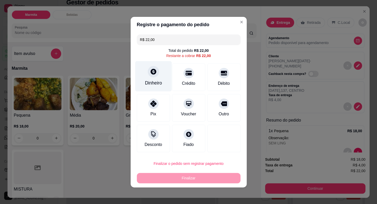
click at [153, 76] on div at bounding box center [153, 71] width 11 height 11
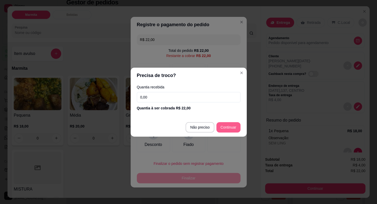
type input "R$ 0,00"
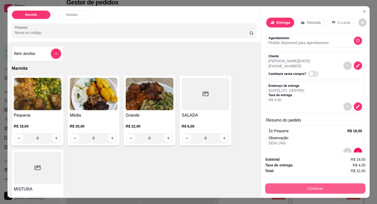
click at [274, 184] on button "Continuar" at bounding box center [315, 188] width 100 height 10
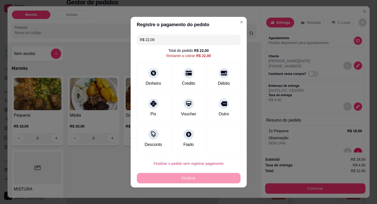
click at [197, 179] on div "Finalizar" at bounding box center [189, 178] width 104 height 10
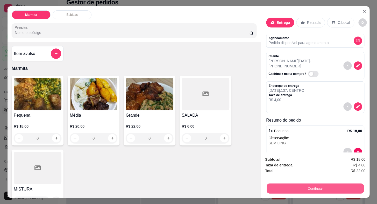
click at [302, 185] on button "Continuar" at bounding box center [315, 188] width 97 height 10
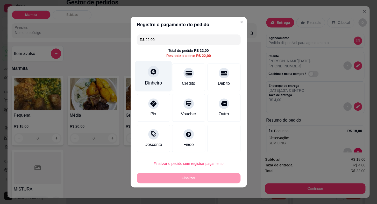
click at [149, 76] on div at bounding box center [153, 71] width 11 height 11
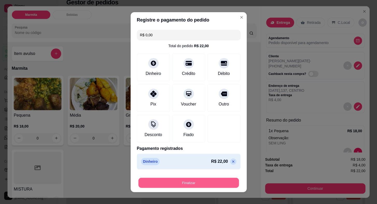
click at [202, 182] on button "Finalizar" at bounding box center [188, 182] width 101 height 10
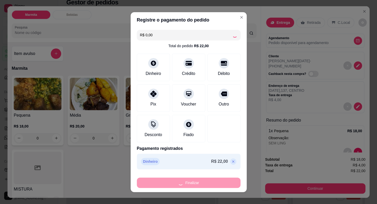
type input "-R$ 22,00"
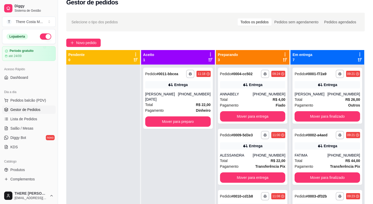
click at [263, 22] on div "Todos os pedidos" at bounding box center [255, 21] width 34 height 7
click at [238, 18] on input "Todos os pedidos" at bounding box center [238, 18] width 0 height 0
click at [93, 40] on span "Novo pedido" at bounding box center [86, 43] width 20 height 6
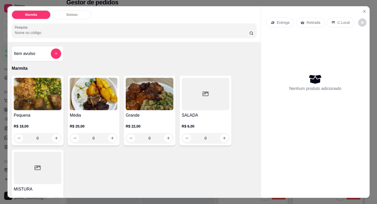
click at [313, 20] on p "Retirada" at bounding box center [313, 22] width 14 height 5
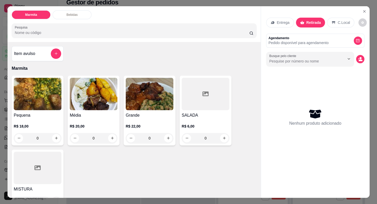
click at [36, 90] on img at bounding box center [38, 94] width 48 height 32
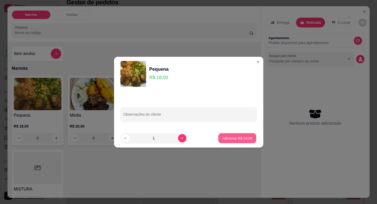
click at [240, 140] on p "Adicionar R$ 18,00" at bounding box center [237, 137] width 30 height 5
type input "1"
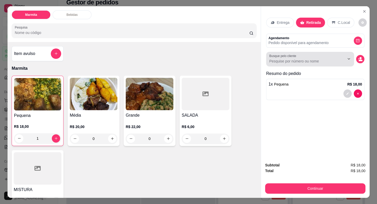
click at [276, 62] on div at bounding box center [310, 59] width 82 height 10
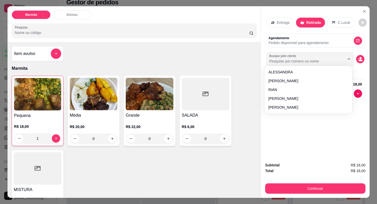
click at [282, 61] on input "Busque pelo cliente" at bounding box center [302, 61] width 67 height 5
click at [284, 22] on p "Entrega" at bounding box center [283, 22] width 13 height 5
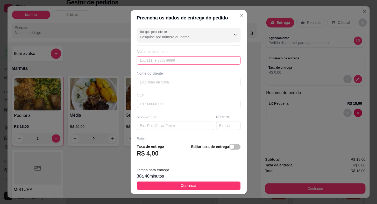
click at [168, 60] on input "text" at bounding box center [189, 60] width 104 height 8
type input "[PHONE_NUMBER]"
click at [154, 82] on input "text" at bounding box center [189, 82] width 104 height 8
type input "a"
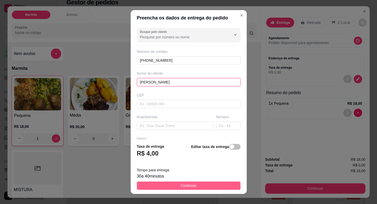
type input "[PERSON_NAME]"
click at [175, 186] on button "Continuar" at bounding box center [189, 185] width 104 height 8
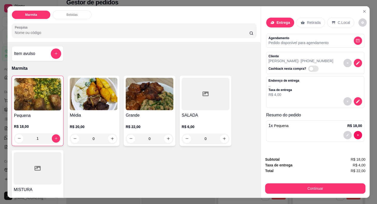
click at [311, 20] on p "Retirada" at bounding box center [314, 22] width 14 height 5
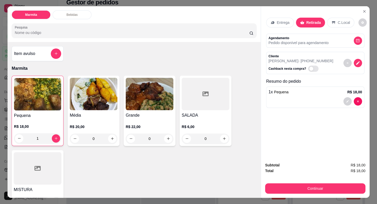
click at [313, 182] on div "Continuar" at bounding box center [315, 188] width 100 height 12
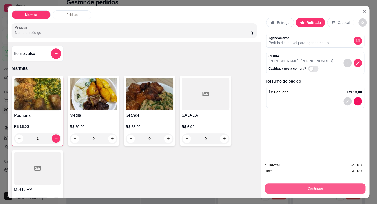
click at [316, 190] on button "Continuar" at bounding box center [315, 188] width 100 height 10
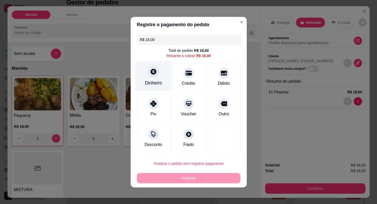
click at [153, 75] on div at bounding box center [153, 71] width 11 height 11
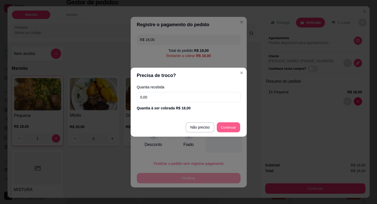
type input "R$ 0,00"
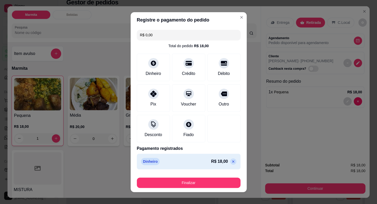
click at [197, 177] on div "Finalizar" at bounding box center [189, 181] width 104 height 12
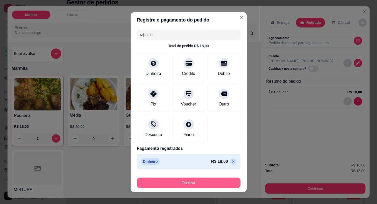
click at [197, 181] on button "Finalizar" at bounding box center [189, 182] width 104 height 10
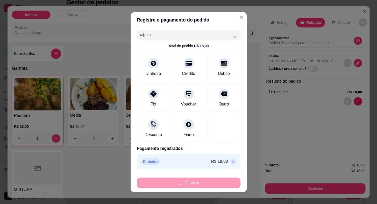
type input "0"
type input "-R$ 18,00"
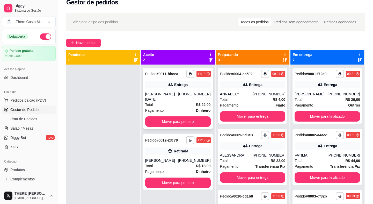
click at [186, 102] on div "Total R$ 22,00" at bounding box center [178, 105] width 66 height 6
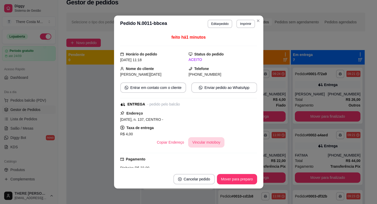
click at [205, 145] on button "Vincular motoboy" at bounding box center [206, 142] width 36 height 10
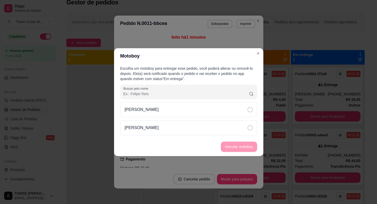
click at [212, 116] on div "[PERSON_NAME]" at bounding box center [188, 109] width 137 height 15
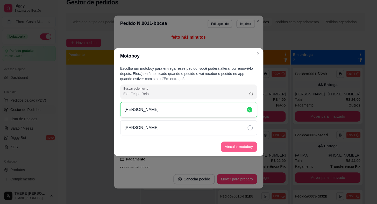
click at [237, 146] on button "Vincular motoboy" at bounding box center [239, 146] width 36 height 10
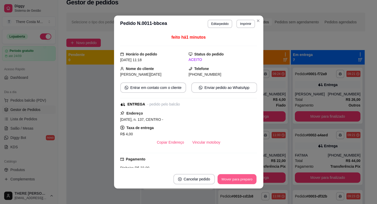
click at [242, 181] on button "Mover para preparo" at bounding box center [236, 179] width 39 height 10
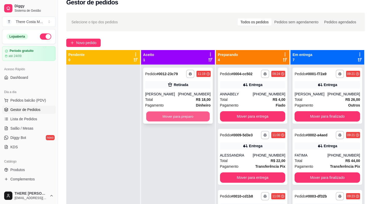
click at [193, 114] on button "Mover para preparo" at bounding box center [177, 116] width 63 height 10
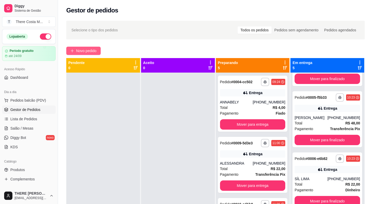
click at [81, 52] on span "Novo pedido" at bounding box center [86, 51] width 20 height 6
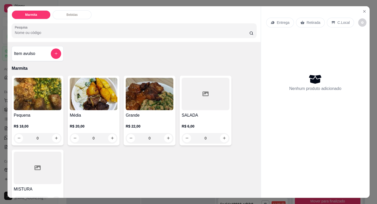
click at [277, 21] on p "Entrega" at bounding box center [283, 22] width 13 height 5
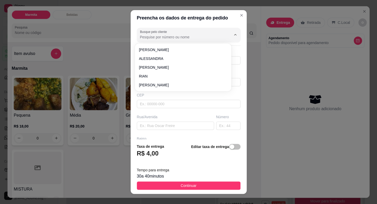
click at [185, 37] on input "Busque pelo cliente" at bounding box center [181, 36] width 83 height 5
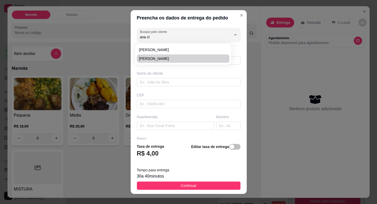
click at [183, 58] on span "[PERSON_NAME]" at bounding box center [180, 58] width 83 height 5
type input "[PERSON_NAME]"
type input "15997555590"
type input "[PERSON_NAME]"
click at [155, 126] on input "text" at bounding box center [175, 126] width 77 height 8
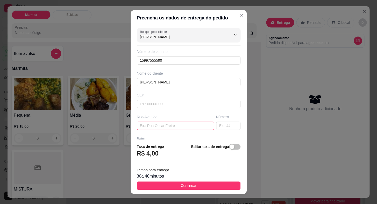
paste input "[STREET_ADDRESS]"
type input "[PERSON_NAME], 201"
click at [227, 35] on icon "Show suggestions" at bounding box center [228, 35] width 2 height 2
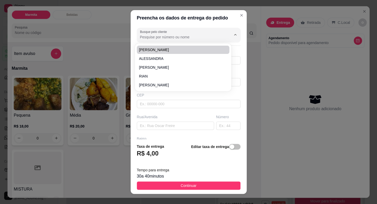
click at [234, 70] on div "Busque pelo cliente Número de contato 15997555590 Nome do cliente [PERSON_NAME]…" at bounding box center [189, 82] width 116 height 113
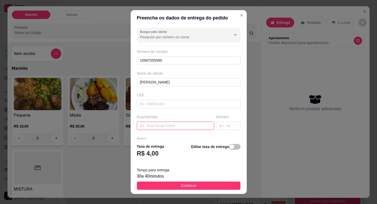
click at [162, 127] on input "text" at bounding box center [175, 126] width 77 height 8
type input "RUA SEVILHA"
type input "201"
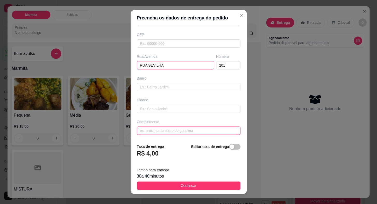
paste input "[STREET_ADDRESS]"
type input "[STREET_ADDRESS]"
drag, startPoint x: 194, startPoint y: 131, endPoint x: 108, endPoint y: 123, distance: 86.1
click at [109, 124] on div "Preencha os dados de entrega do pedido Busque pelo cliente Número de contato 15…" at bounding box center [188, 102] width 377 height 204
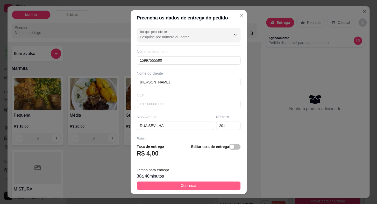
click at [175, 183] on button "Continuar" at bounding box center [189, 185] width 104 height 8
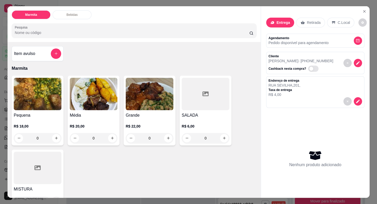
click at [53, 124] on p "R$ 18,00" at bounding box center [38, 126] width 48 height 5
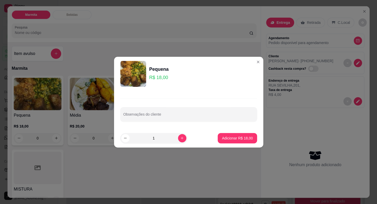
click at [182, 141] on div "1" at bounding box center [153, 138] width 67 height 10
click at [178, 141] on button "increase-product-quantity" at bounding box center [182, 138] width 8 height 8
type input "2"
click at [234, 138] on p "Adicionar R$ 36,00" at bounding box center [237, 137] width 31 height 5
type input "2"
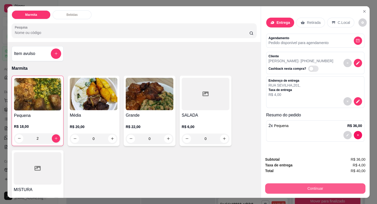
click at [308, 184] on button "Continuar" at bounding box center [315, 188] width 100 height 10
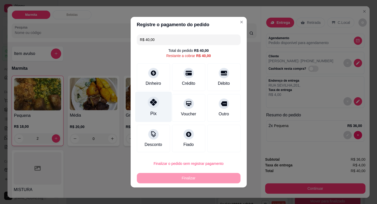
click at [153, 102] on icon at bounding box center [153, 102] width 7 height 7
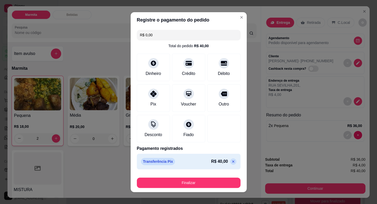
click at [231, 159] on icon at bounding box center [233, 161] width 4 height 4
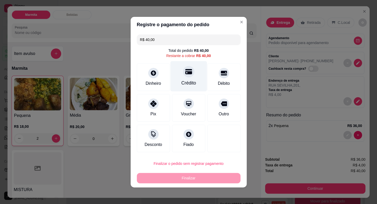
click at [185, 69] on icon at bounding box center [188, 71] width 7 height 7
type input "R$ 0,00"
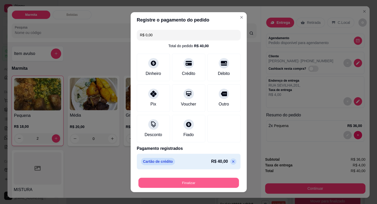
click at [212, 187] on button "Finalizar" at bounding box center [188, 182] width 101 height 10
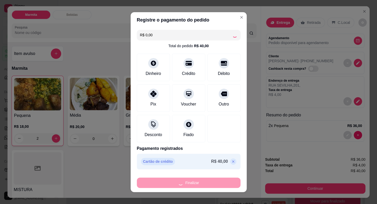
type input "0"
type input "-R$ 40,00"
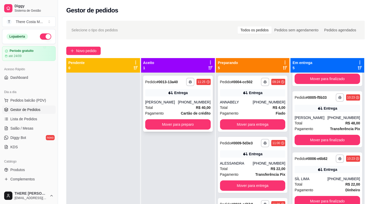
click at [190, 101] on div "[PHONE_NUMBER]" at bounding box center [194, 101] width 33 height 5
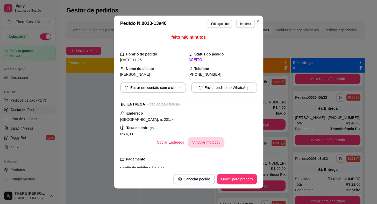
click at [208, 143] on button "Vincular motoboy" at bounding box center [206, 142] width 36 height 10
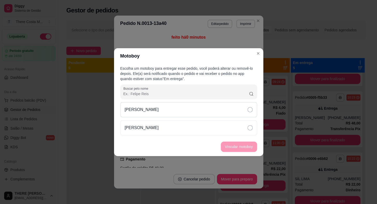
click at [220, 108] on div "[PERSON_NAME]" at bounding box center [188, 109] width 137 height 15
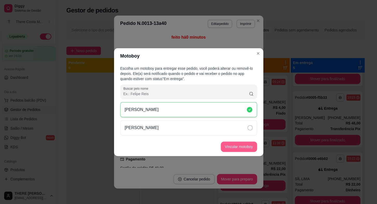
click at [237, 145] on button "Vincular motoboy" at bounding box center [239, 146] width 36 height 10
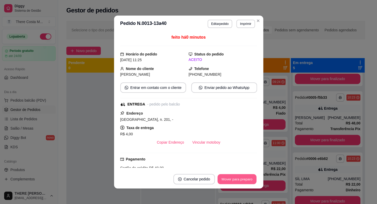
click at [238, 177] on button "Mover para preparo" at bounding box center [236, 179] width 39 height 10
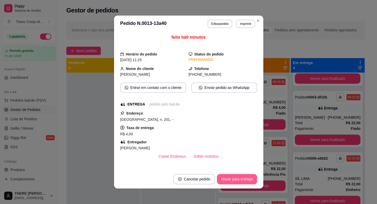
scroll to position [46, 0]
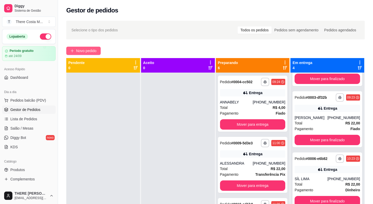
click at [80, 53] on span "Novo pedido" at bounding box center [86, 51] width 20 height 6
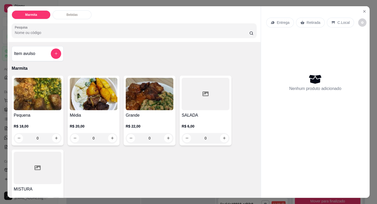
click at [312, 22] on p "Retirada" at bounding box center [313, 22] width 14 height 5
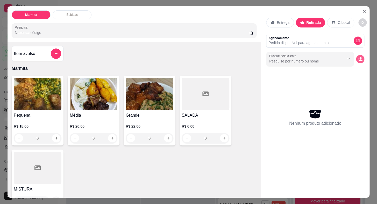
click at [360, 57] on icon "decrease-product-quantity" at bounding box center [360, 59] width 5 height 5
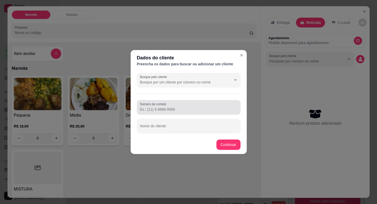
click at [167, 112] on div "Número de contato" at bounding box center [189, 107] width 104 height 15
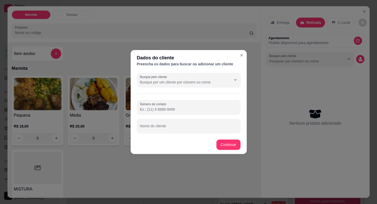
paste input "[PHONE_NUMBER]"
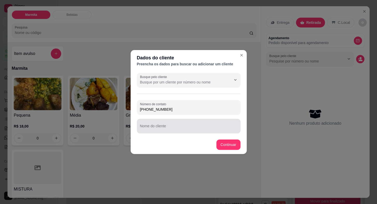
type input "[PHONE_NUMBER]"
click at [168, 123] on div at bounding box center [188, 126] width 97 height 10
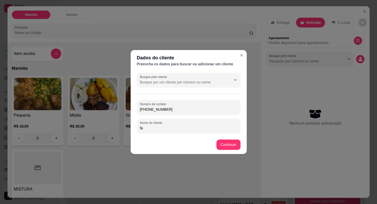
type input "f"
type input "[PERSON_NAME]"
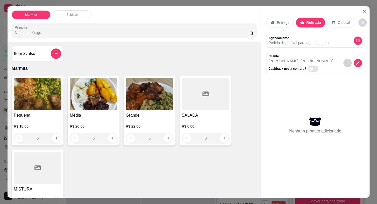
click at [95, 124] on p "R$ 20,00" at bounding box center [94, 126] width 48 height 5
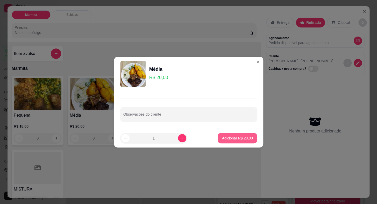
click at [230, 141] on button "Adicionar R$ 20,00" at bounding box center [237, 138] width 39 height 10
type input "1"
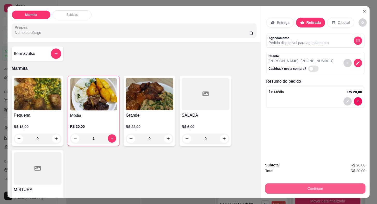
click at [291, 185] on button "Continuar" at bounding box center [315, 188] width 100 height 10
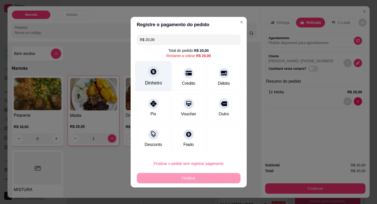
click at [150, 74] on icon at bounding box center [153, 71] width 7 height 7
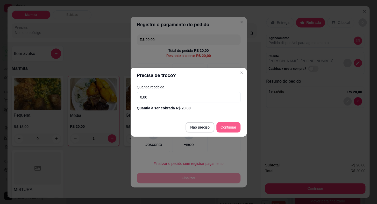
type input "R$ 0,00"
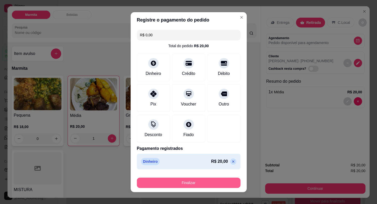
click at [220, 181] on button "Finalizar" at bounding box center [189, 182] width 104 height 10
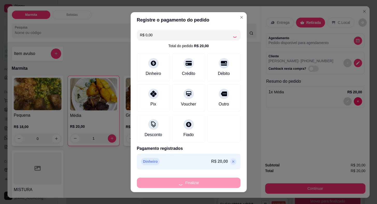
type input "0"
type input "-R$ 20,00"
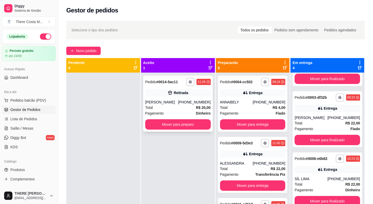
click at [194, 104] on div "[PHONE_NUMBER]" at bounding box center [194, 101] width 33 height 5
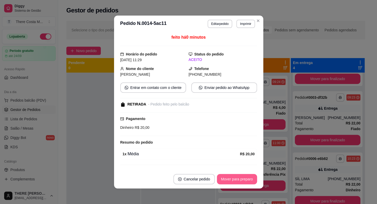
click at [236, 176] on button "Mover para preparo" at bounding box center [237, 179] width 40 height 10
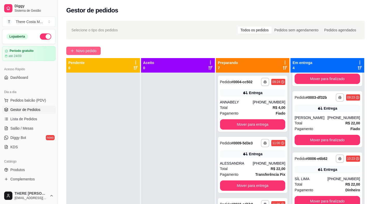
click at [87, 49] on span "Novo pedido" at bounding box center [86, 51] width 20 height 6
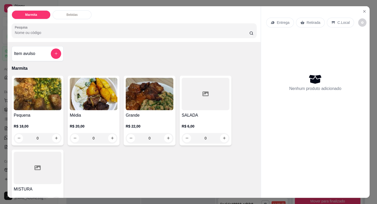
click at [285, 20] on p "Entrega" at bounding box center [283, 22] width 13 height 5
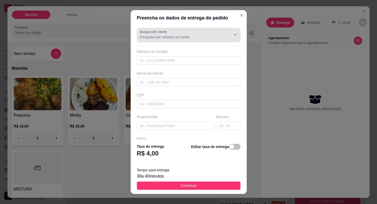
click at [207, 37] on input "Busque pelo cliente" at bounding box center [181, 36] width 83 height 5
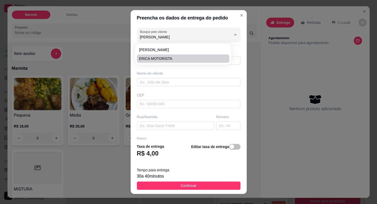
click at [196, 57] on span "ERICA MOTORISTA" at bounding box center [180, 58] width 83 height 5
type input "ERICA MOTORISTA"
type input "15998504888"
type input "ERICA MOTORISTA"
type input "18440000"
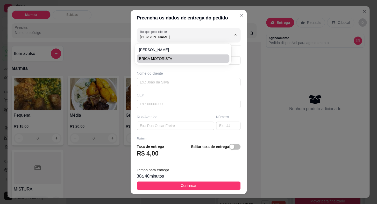
type input "CORONEL [PERSON_NAME]"
type input "190"
type input "CENTRO"
type input "Itaberá"
type input "TOP KIDS"
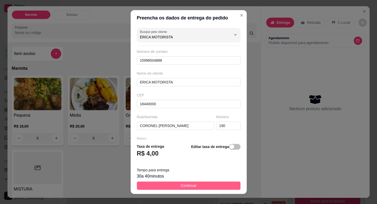
type input "ERICA MOTORISTA"
click at [183, 185] on span "Continuar" at bounding box center [189, 186] width 16 height 6
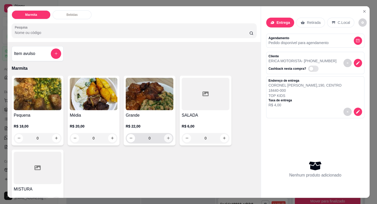
click at [164, 134] on button "increase-product-quantity" at bounding box center [168, 138] width 8 height 8
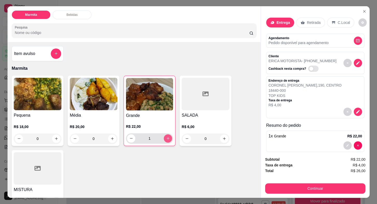
click at [168, 138] on icon "increase-product-quantity" at bounding box center [168, 138] width 4 height 4
type input "2"
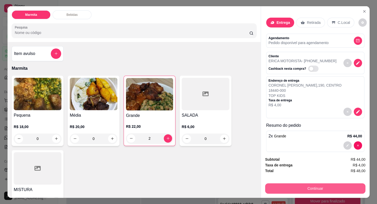
click at [294, 188] on button "Continuar" at bounding box center [315, 188] width 100 height 10
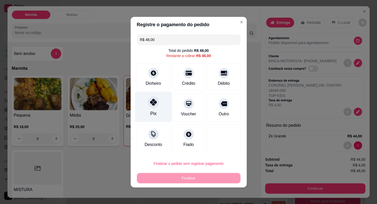
click at [152, 105] on icon at bounding box center [153, 102] width 7 height 7
type input "R$ 0,00"
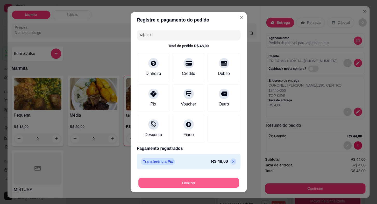
click at [218, 184] on button "Finalizar" at bounding box center [188, 182] width 101 height 10
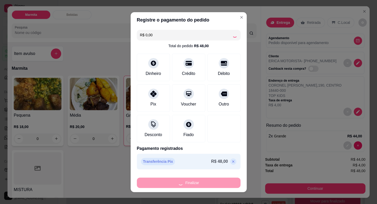
type input "0"
type input "-R$ 48,00"
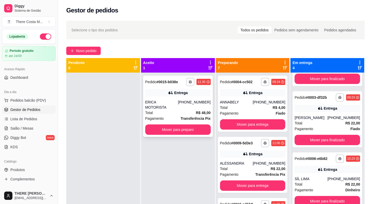
click at [189, 102] on div "[PHONE_NUMBER]" at bounding box center [194, 104] width 33 height 10
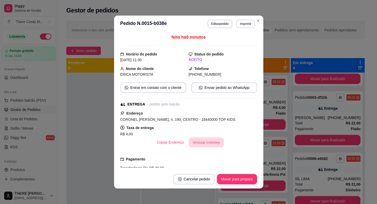
click at [212, 146] on button "Vincular motoboy" at bounding box center [206, 142] width 35 height 10
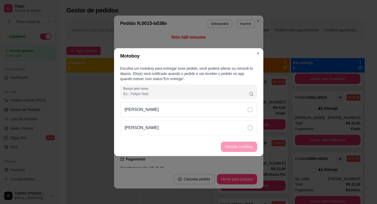
click at [233, 109] on div "[PERSON_NAME]" at bounding box center [188, 109] width 137 height 15
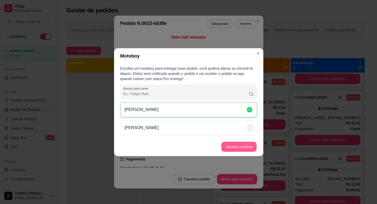
click at [247, 144] on button "Vincular motoboy" at bounding box center [238, 146] width 35 height 10
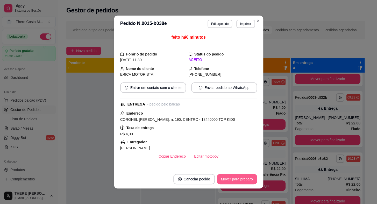
click at [232, 179] on button "Mover para preparo" at bounding box center [237, 179] width 40 height 10
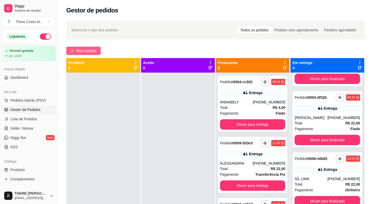
click at [92, 51] on span "Novo pedido" at bounding box center [86, 51] width 20 height 6
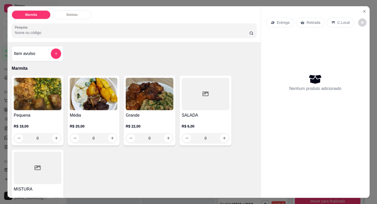
click at [282, 22] on p "Entrega" at bounding box center [283, 22] width 13 height 5
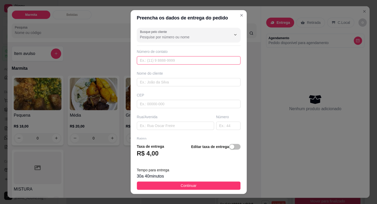
click at [201, 57] on input "text" at bounding box center [189, 60] width 104 height 8
paste input "[PHONE_NUMBER]"
type input "[PHONE_NUMBER]"
click at [184, 82] on input "text" at bounding box center [189, 82] width 104 height 8
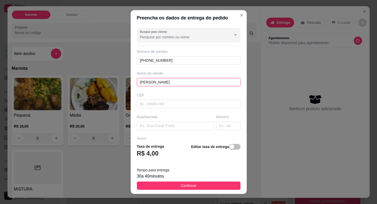
type input "[PERSON_NAME]"
type input "18440000"
type input "Itaberá"
paste input "[PERSON_NAME]"
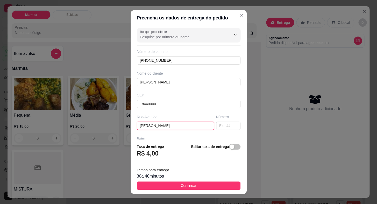
type input "[PERSON_NAME]"
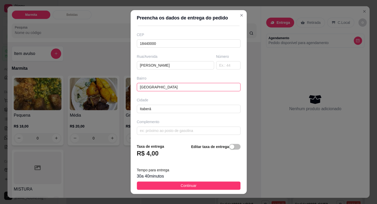
type input "[GEOGRAPHIC_DATA]"
click at [218, 65] on input "text" at bounding box center [228, 65] width 24 height 8
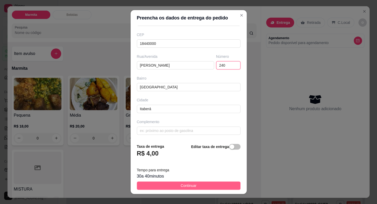
type input "240"
click at [200, 186] on button "Continuar" at bounding box center [189, 185] width 104 height 8
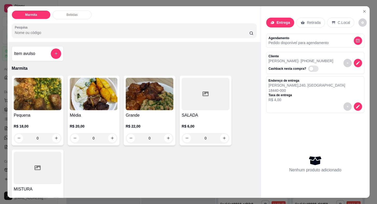
click at [44, 103] on img at bounding box center [38, 94] width 48 height 32
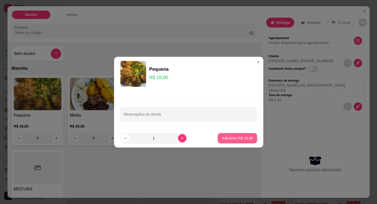
click at [237, 139] on p "Adicionar R$ 18,00" at bounding box center [237, 137] width 31 height 5
type input "1"
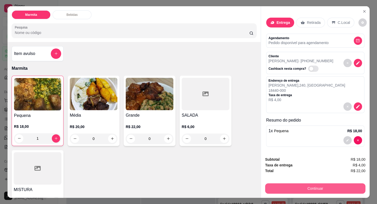
click at [311, 184] on button "Continuar" at bounding box center [315, 188] width 100 height 10
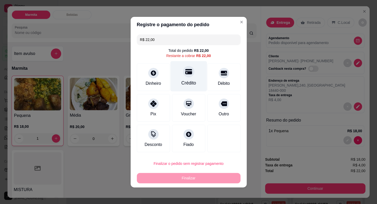
click at [190, 77] on div "Crédito" at bounding box center [188, 76] width 37 height 30
type input "R$ 0,00"
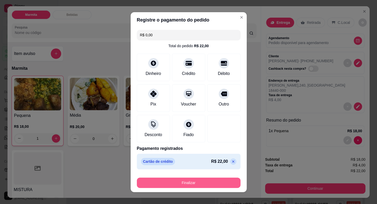
click at [208, 181] on button "Finalizar" at bounding box center [189, 182] width 104 height 10
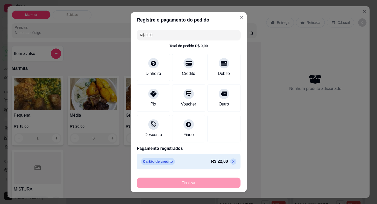
type input "0"
type input "-R$ 22,00"
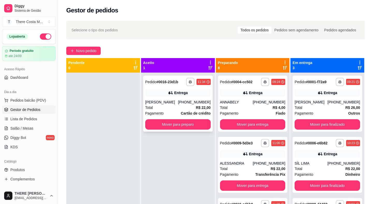
click at [186, 104] on div "[PHONE_NUMBER]" at bounding box center [194, 101] width 33 height 5
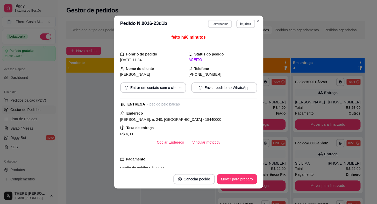
click at [214, 23] on button "Editar pedido" at bounding box center [220, 24] width 24 height 8
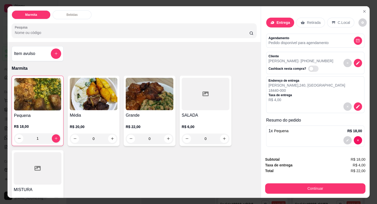
click at [303, 21] on div "Retirada" at bounding box center [310, 23] width 29 height 10
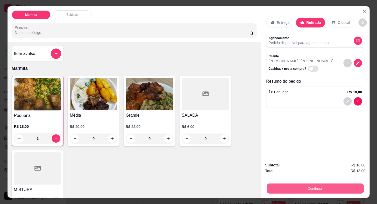
click at [322, 190] on button "Continuar" at bounding box center [315, 188] width 97 height 10
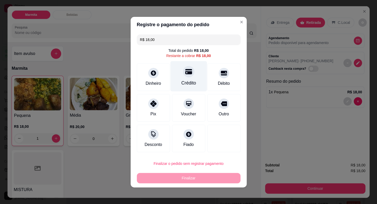
click at [190, 75] on div at bounding box center [188, 71] width 11 height 11
type input "R$ 0,00"
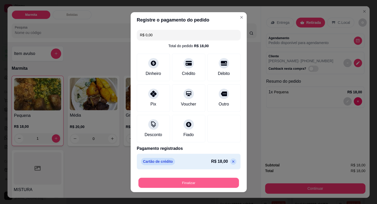
click at [204, 181] on button "Finalizar" at bounding box center [188, 182] width 101 height 10
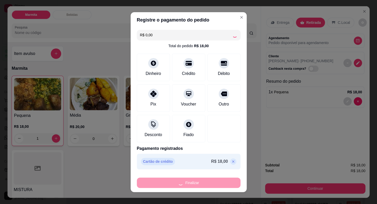
type input "0"
type input "-R$ 18,00"
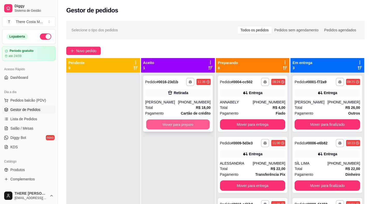
click at [199, 127] on button "Mover para preparo" at bounding box center [177, 124] width 63 height 10
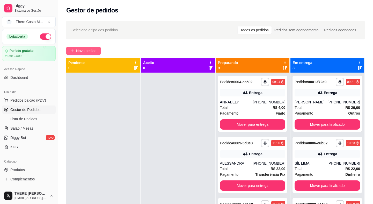
click at [94, 51] on span "Novo pedido" at bounding box center [86, 51] width 20 height 6
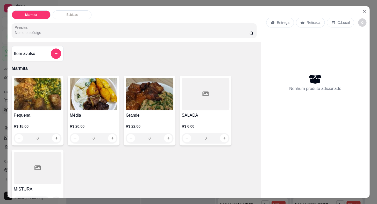
click at [285, 20] on p "Entrega" at bounding box center [283, 22] width 13 height 5
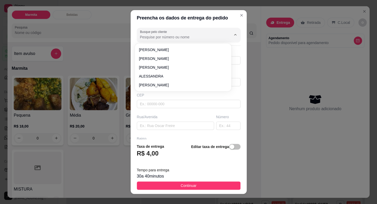
click at [192, 38] on input "Busque pelo cliente" at bounding box center [181, 36] width 83 height 5
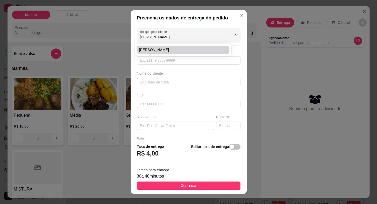
click at [153, 50] on span "[PERSON_NAME]" at bounding box center [180, 49] width 83 height 5
type input "[PERSON_NAME]"
type input "15996744421"
type input "[PERSON_NAME]"
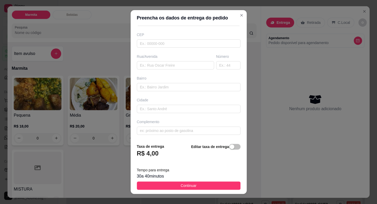
scroll to position [6, 0]
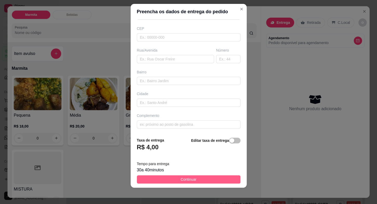
type input "[PERSON_NAME]"
click at [181, 176] on span "Continuar" at bounding box center [189, 179] width 16 height 6
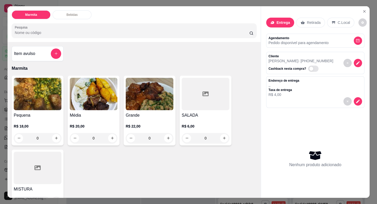
click at [139, 115] on h4 "Grande" at bounding box center [150, 115] width 48 height 6
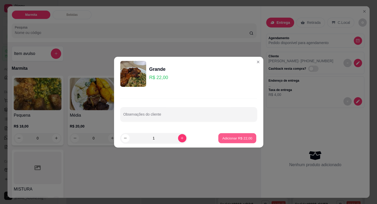
click at [235, 137] on p "Adicionar R$ 22,00" at bounding box center [237, 137] width 30 height 5
type input "1"
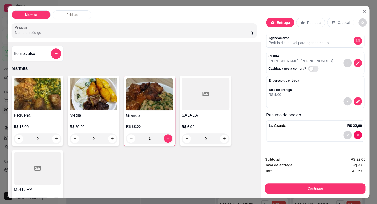
click at [85, 98] on img at bounding box center [94, 94] width 48 height 32
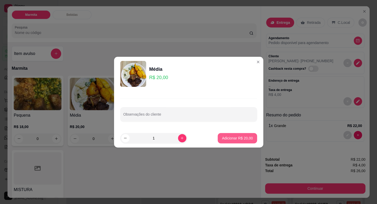
click at [229, 139] on p "Adicionar R$ 20,00" at bounding box center [237, 137] width 31 height 5
type input "1"
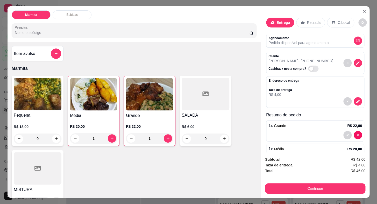
scroll to position [19, 0]
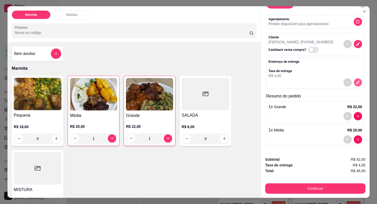
click at [355, 81] on icon "decrease-product-quantity" at bounding box center [357, 82] width 4 height 4
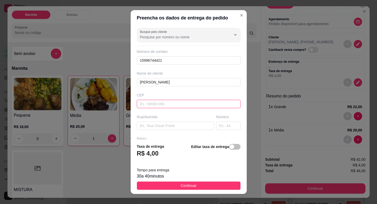
click at [179, 103] on input "text" at bounding box center [189, 104] width 104 height 8
type input "18440000"
type input "Itaberá"
type input "18440000"
type input "AV [PERSON_NAME]"
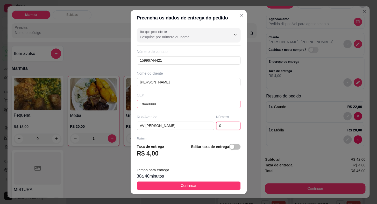
type input "0"
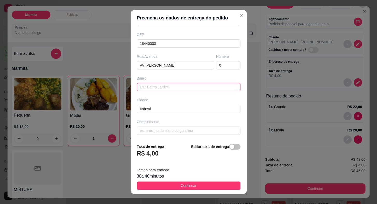
click at [180, 90] on input "text" at bounding box center [189, 87] width 104 height 8
type input "JD ESPANHA"
click at [224, 64] on input "0" at bounding box center [228, 65] width 24 height 8
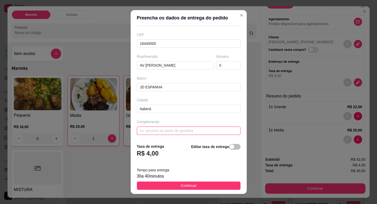
click at [197, 130] on input "text" at bounding box center [189, 130] width 104 height 8
type input "[PERSON_NAME]"
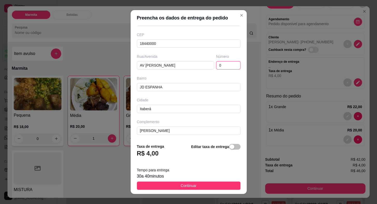
click at [216, 61] on input "0" at bounding box center [228, 65] width 24 height 8
type input "66"
click at [153, 63] on input "AV [PERSON_NAME]" at bounding box center [175, 65] width 77 height 8
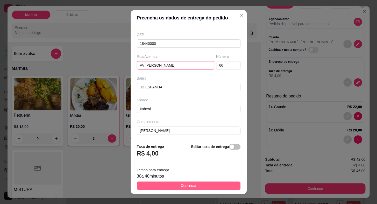
type input "AV [PERSON_NAME]"
click at [213, 184] on button "Continuar" at bounding box center [189, 185] width 104 height 8
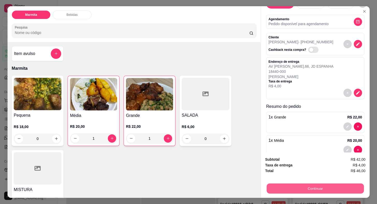
click at [296, 184] on button "Continuar" at bounding box center [315, 188] width 97 height 10
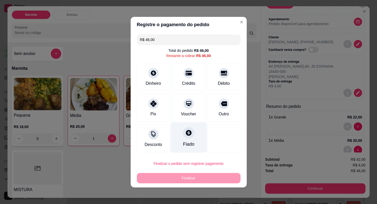
click at [187, 140] on div "Fiado" at bounding box center [188, 137] width 37 height 30
type input "R$ 0,00"
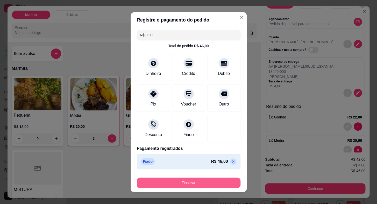
click at [199, 183] on button "Finalizar" at bounding box center [189, 182] width 104 height 10
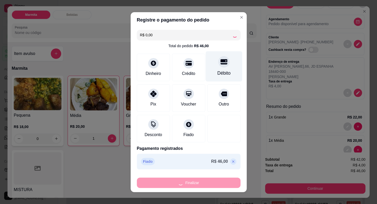
type input "0"
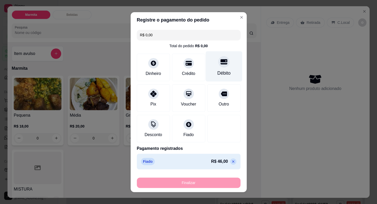
type input "-R$ 46,00"
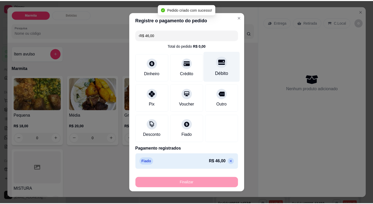
scroll to position [0, 0]
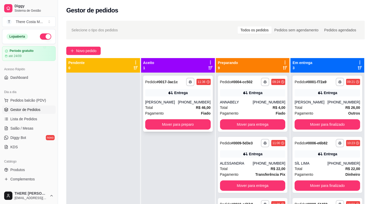
click at [193, 106] on div "Total R$ 46,00" at bounding box center [178, 108] width 66 height 6
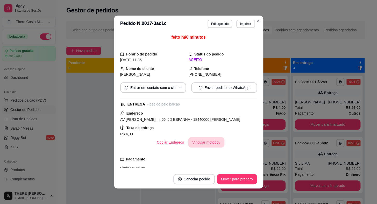
click at [199, 140] on button "Vincular motoboy" at bounding box center [206, 142] width 36 height 10
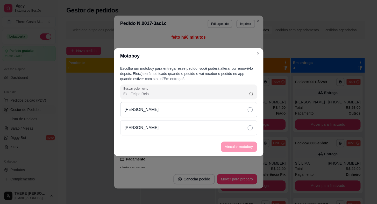
click at [218, 107] on div "[PERSON_NAME]" at bounding box center [188, 109] width 137 height 15
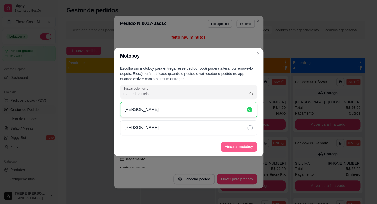
click at [235, 146] on button "Vincular motoboy" at bounding box center [239, 146] width 36 height 10
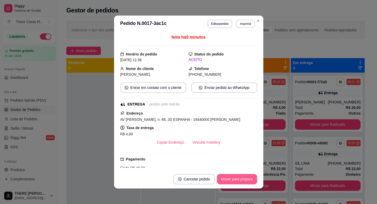
click at [228, 179] on button "Mover para preparo" at bounding box center [237, 179] width 40 height 10
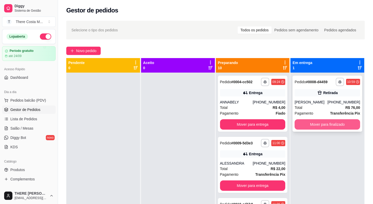
click at [331, 124] on button "Mover para finalizado" at bounding box center [328, 124] width 66 height 10
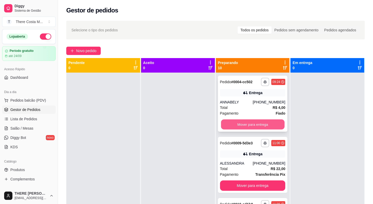
click at [262, 122] on button "Mover para entrega" at bounding box center [252, 124] width 63 height 10
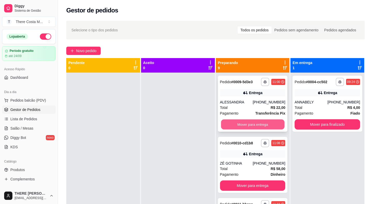
click at [264, 124] on button "Mover para entrega" at bounding box center [252, 124] width 63 height 10
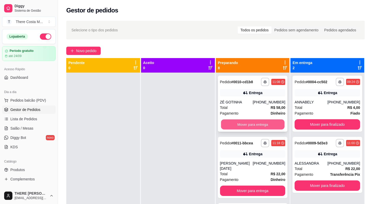
click at [270, 125] on button "Mover para entrega" at bounding box center [252, 124] width 63 height 10
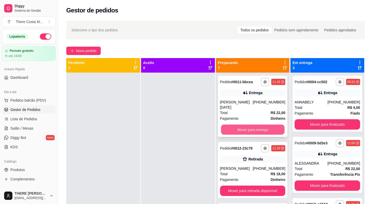
click at [270, 125] on button "Mover para entrega" at bounding box center [252, 130] width 63 height 10
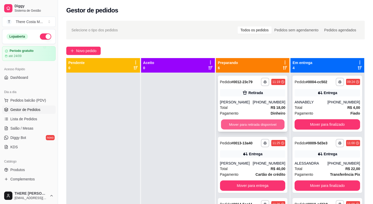
click at [266, 124] on button "Mover para retirada disponível" at bounding box center [252, 124] width 63 height 10
click at [267, 123] on button "Mover para entrega" at bounding box center [253, 124] width 66 height 10
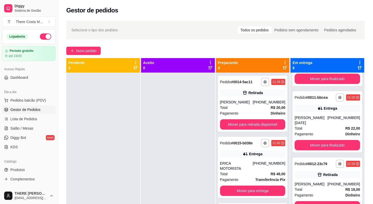
scroll to position [15, 0]
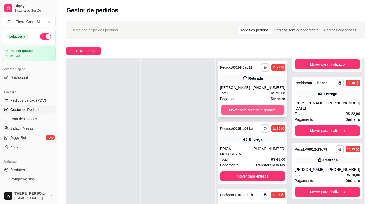
click at [256, 110] on button "Mover para retirada disponível" at bounding box center [252, 110] width 63 height 10
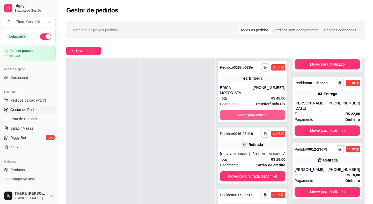
click at [256, 110] on button "Mover para entrega" at bounding box center [253, 115] width 66 height 10
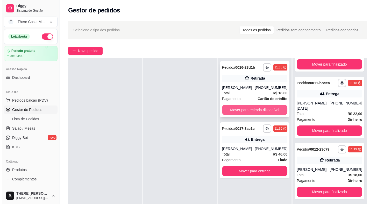
scroll to position [0, 0]
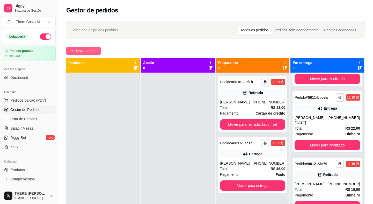
click at [91, 47] on button "Novo pedido" at bounding box center [83, 51] width 34 height 8
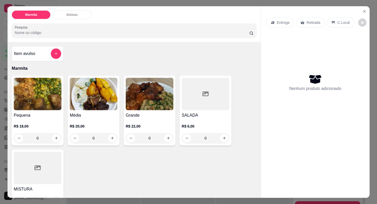
click at [306, 22] on p "Retirada" at bounding box center [313, 22] width 14 height 5
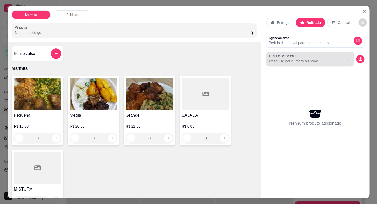
click at [319, 54] on div at bounding box center [310, 59] width 82 height 10
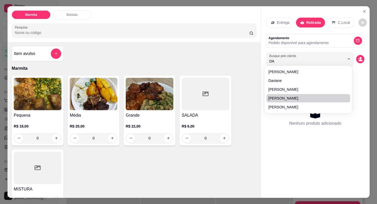
type input "DAI"
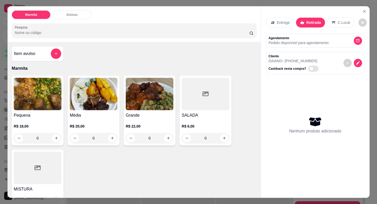
click at [145, 124] on p "R$ 22,00" at bounding box center [150, 126] width 48 height 5
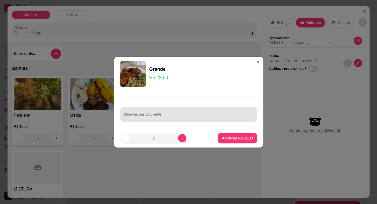
click at [185, 118] on input "Observações do cliente" at bounding box center [188, 116] width 131 height 5
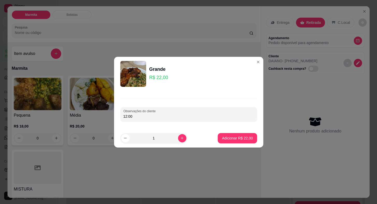
type input "12:00"
click at [235, 141] on button "Adicionar R$ 22,00" at bounding box center [237, 138] width 38 height 10
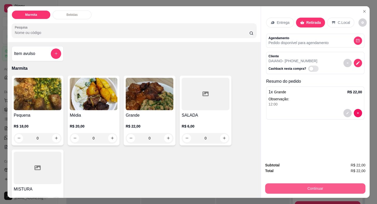
click at [294, 187] on button "Continuar" at bounding box center [315, 188] width 100 height 10
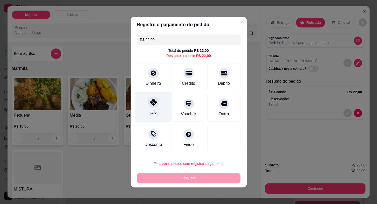
click at [153, 105] on icon at bounding box center [153, 102] width 7 height 7
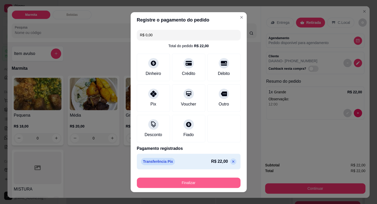
click at [199, 184] on button "Finalizar" at bounding box center [189, 182] width 104 height 10
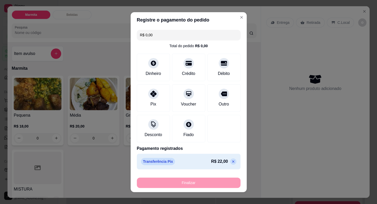
type input "-R$ 22,00"
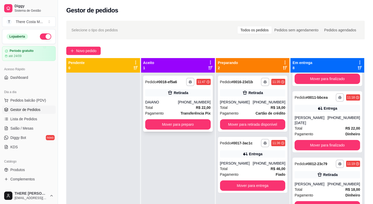
click at [186, 110] on div "Total R$ 22,00" at bounding box center [178, 108] width 66 height 6
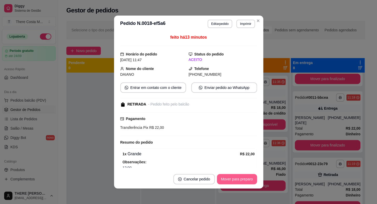
click at [230, 180] on button "Mover para preparo" at bounding box center [237, 179] width 40 height 10
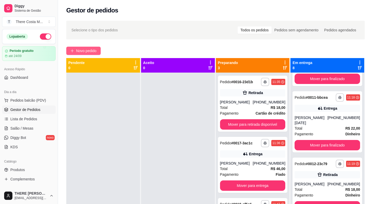
click at [90, 52] on span "Novo pedido" at bounding box center [86, 51] width 20 height 6
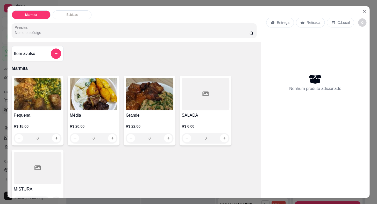
click at [284, 20] on p "Entrega" at bounding box center [283, 22] width 13 height 5
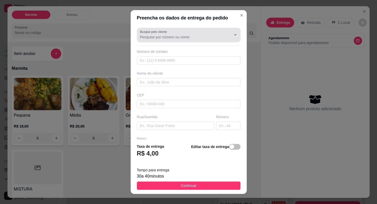
click at [190, 34] on div at bounding box center [188, 35] width 97 height 10
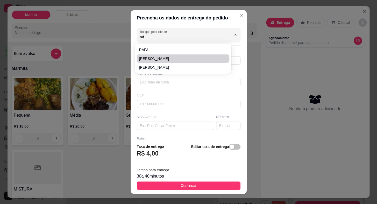
click at [184, 55] on li "[PERSON_NAME]" at bounding box center [183, 58] width 92 height 8
type input "[PERSON_NAME]"
type input "15996389099"
type input "[PERSON_NAME]"
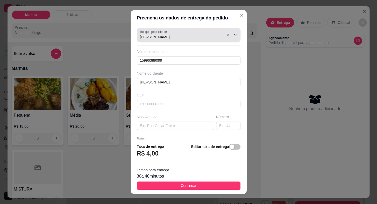
click at [176, 41] on div "Busque pelo cliente [PERSON_NAME]" at bounding box center [189, 35] width 104 height 15
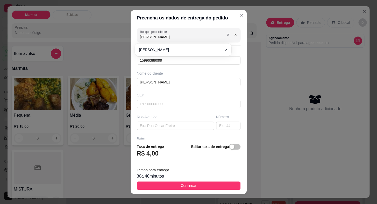
click at [176, 37] on input "[PERSON_NAME]" at bounding box center [181, 36] width 83 height 5
type input "d"
click at [166, 61] on span "DELESCIO" at bounding box center [180, 58] width 83 height 5
type input "DELESCIO"
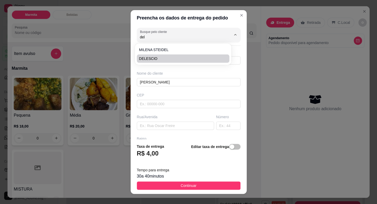
type input "15998572411"
type input "DELESCIO"
type input "18440000"
type input "NA CASA DO DALESCIO"
type input "0"
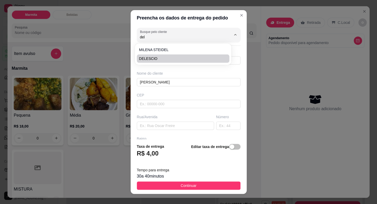
type input "[PERSON_NAME]"
type input "Itaberá"
type input "PRA BAIXO DO ZINCAO"
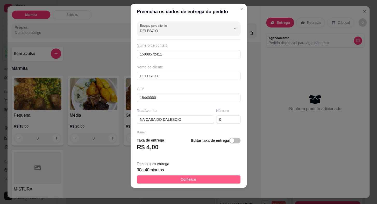
type input "DELESCIO"
click at [199, 182] on button "Continuar" at bounding box center [189, 179] width 104 height 8
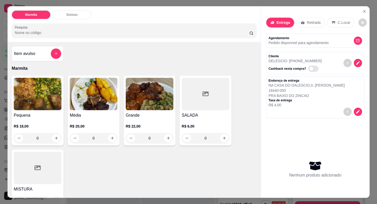
click at [143, 108] on img at bounding box center [150, 94] width 48 height 32
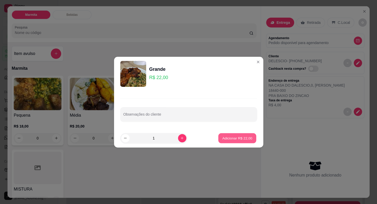
click at [245, 137] on p "Adicionar R$ 22,00" at bounding box center [237, 137] width 30 height 5
type input "1"
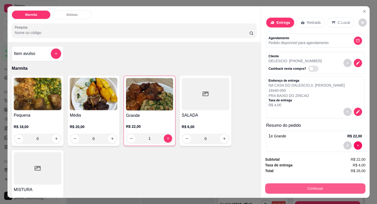
click at [323, 187] on button "Continuar" at bounding box center [315, 188] width 100 height 10
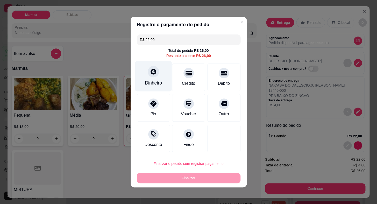
click at [151, 75] on icon at bounding box center [153, 71] width 7 height 7
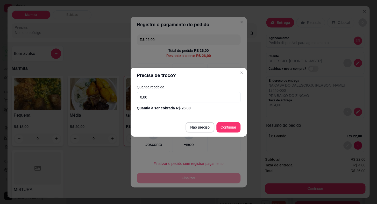
click at [160, 100] on input "0,00" at bounding box center [189, 97] width 104 height 10
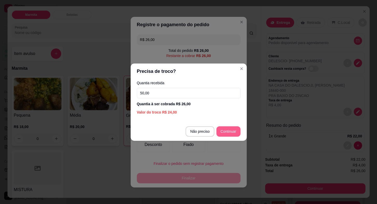
type input "50,00"
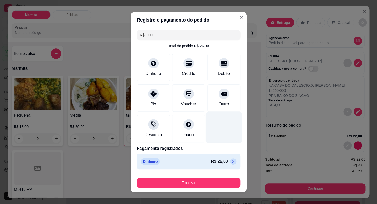
type input "R$ 0,00"
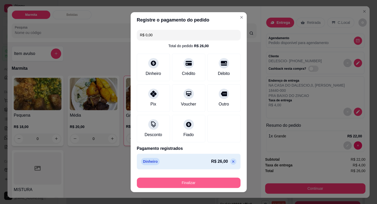
click at [208, 185] on button "Finalizar" at bounding box center [189, 182] width 104 height 10
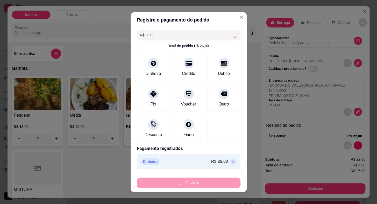
type input "0"
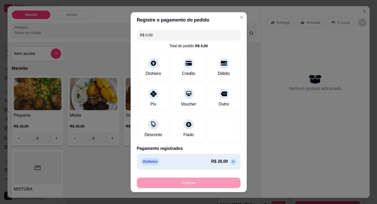
type input "-R$ 26,00"
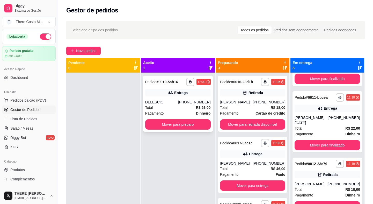
click at [192, 111] on div "Pagamento Dinheiro" at bounding box center [178, 113] width 66 height 6
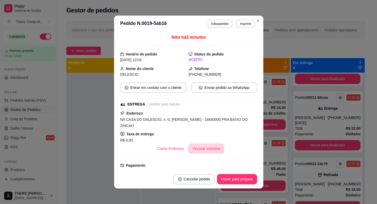
click at [210, 143] on button "Vincular motoboy" at bounding box center [206, 148] width 36 height 10
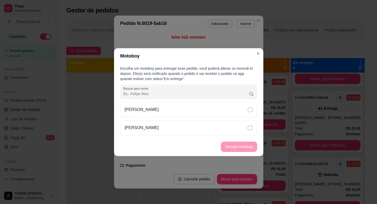
click at [231, 117] on div "[PERSON_NAME]" at bounding box center [188, 109] width 137 height 15
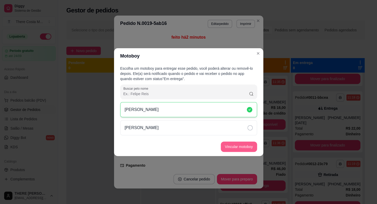
click at [243, 147] on button "Vincular motoboy" at bounding box center [239, 146] width 36 height 10
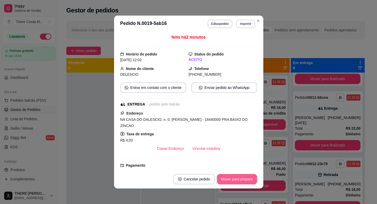
click at [233, 176] on button "Mover para preparo" at bounding box center [237, 179] width 40 height 10
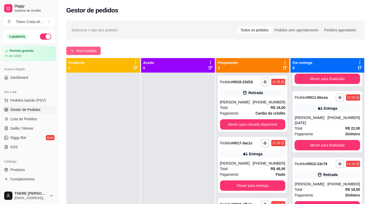
click at [90, 53] on span "Novo pedido" at bounding box center [86, 51] width 20 height 6
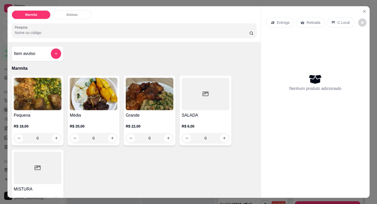
click at [309, 21] on p "Retirada" at bounding box center [313, 22] width 14 height 5
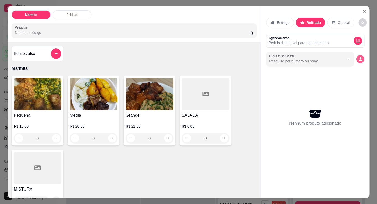
click at [358, 57] on icon "decrease-product-quantity" at bounding box center [360, 59] width 4 height 4
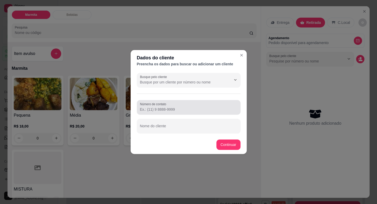
click at [198, 105] on div at bounding box center [188, 107] width 97 height 10
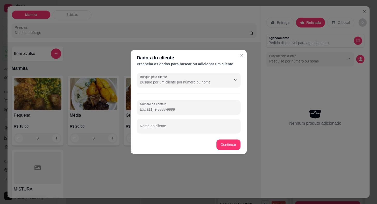
paste input "[PHONE_NUMBER]"
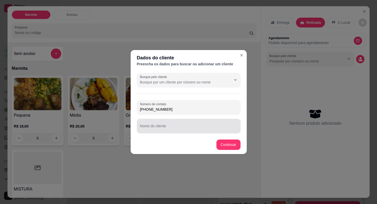
type input "[PHONE_NUMBER]"
click at [193, 128] on input "Nome do cliente" at bounding box center [188, 127] width 97 height 5
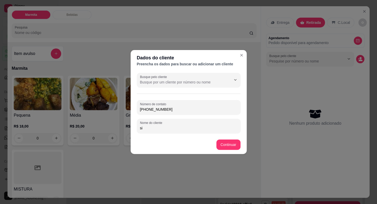
type input "s"
type input "SILMARA"
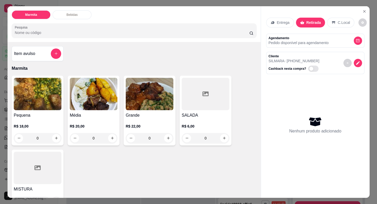
click at [90, 112] on h4 "Média" at bounding box center [94, 115] width 48 height 6
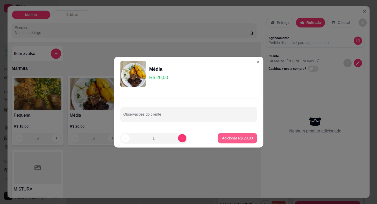
click at [234, 140] on p "Adicionar R$ 20,00" at bounding box center [237, 137] width 31 height 5
type input "1"
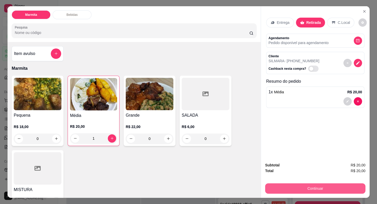
click at [316, 186] on button "Continuar" at bounding box center [315, 188] width 100 height 10
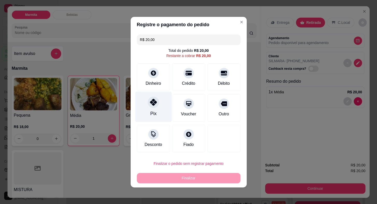
click at [157, 109] on div "Pix" at bounding box center [153, 106] width 37 height 30
type input "R$ 0,00"
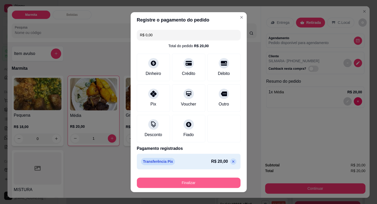
click at [220, 179] on button "Finalizar" at bounding box center [189, 182] width 104 height 10
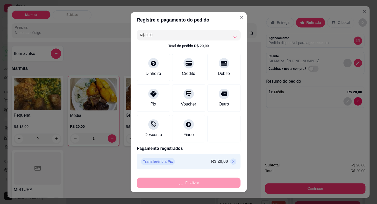
type input "0"
type input "-R$ 20,00"
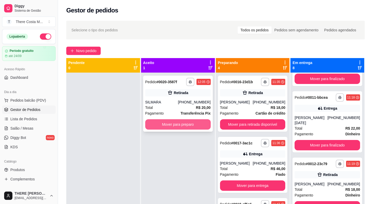
click at [191, 127] on button "Mover para preparo" at bounding box center [178, 124] width 66 height 10
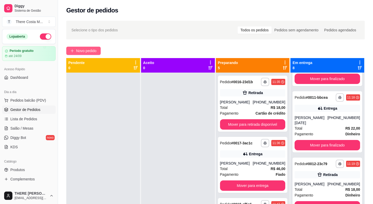
click at [91, 52] on span "Novo pedido" at bounding box center [86, 51] width 20 height 6
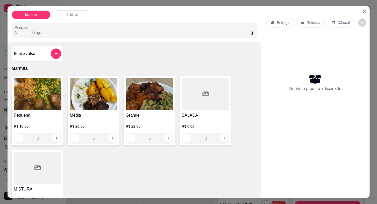
click at [277, 18] on div "Entrega" at bounding box center [280, 23] width 28 height 10
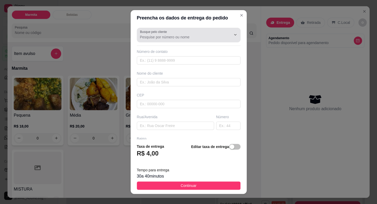
click at [166, 39] on input "Busque pelo cliente" at bounding box center [181, 36] width 83 height 5
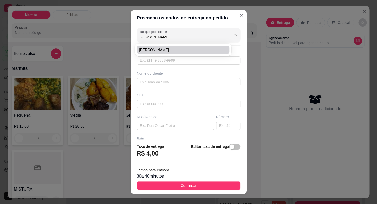
click at [176, 52] on span "[PERSON_NAME]" at bounding box center [180, 49] width 83 height 5
type input "[PERSON_NAME]"
type input "15998528216"
type input "[PERSON_NAME]"
type input "18440000"
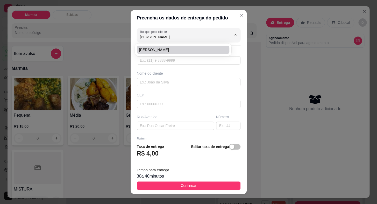
type input "CORONEL [PERSON_NAME]"
type input "X"
type input "CENTRO"
type input "Itaberá"
type input "BAR DO FEINHO"
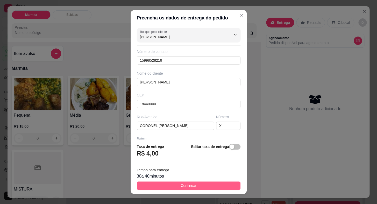
type input "[PERSON_NAME]"
click at [190, 185] on span "Continuar" at bounding box center [189, 186] width 16 height 6
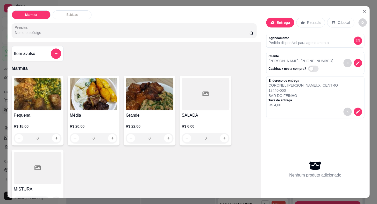
click at [23, 97] on img at bounding box center [38, 94] width 48 height 32
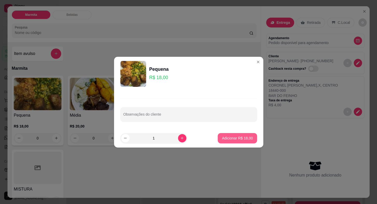
click at [224, 137] on p "Adicionar R$ 18,00" at bounding box center [237, 137] width 31 height 5
type input "1"
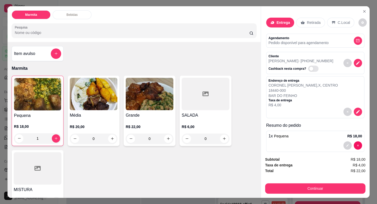
click at [41, 104] on img at bounding box center [37, 94] width 47 height 32
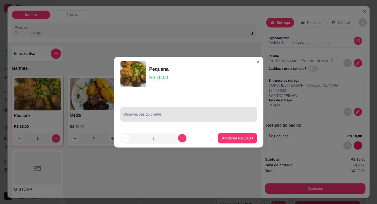
click at [152, 113] on div at bounding box center [188, 114] width 131 height 10
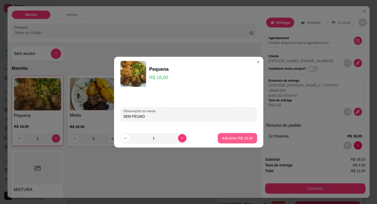
type input "SEM FEIJAO"
click at [239, 137] on p "Adicionar R$ 18,00" at bounding box center [237, 137] width 31 height 5
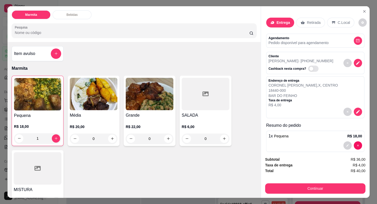
click at [47, 115] on h4 "Pequena" at bounding box center [37, 115] width 47 height 6
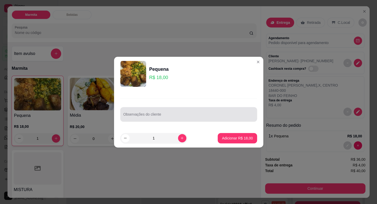
click at [160, 120] on div "Observações do cliente" at bounding box center [188, 114] width 137 height 15
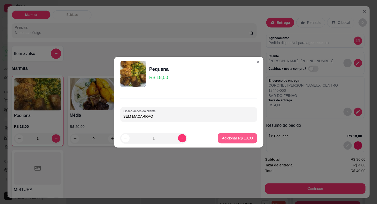
type input "SEM MACARRAO"
click at [240, 142] on button "Adicionar R$ 18,00" at bounding box center [237, 138] width 38 height 10
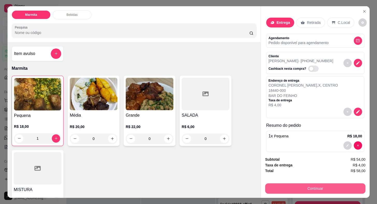
click at [303, 186] on button "Continuar" at bounding box center [315, 188] width 100 height 10
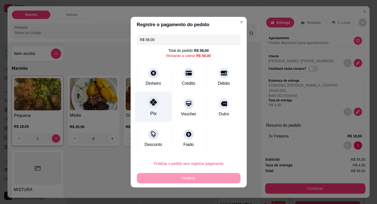
click at [153, 106] on div at bounding box center [153, 101] width 11 height 11
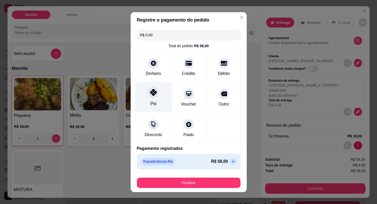
type input "R$ 0,00"
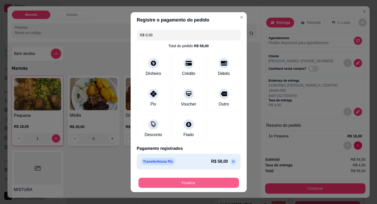
click at [196, 181] on button "Finalizar" at bounding box center [188, 182] width 101 height 10
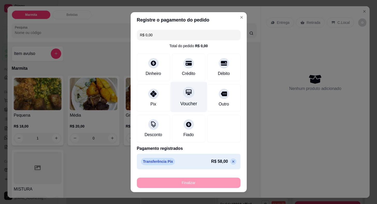
type input "0"
type input "-R$ 58,00"
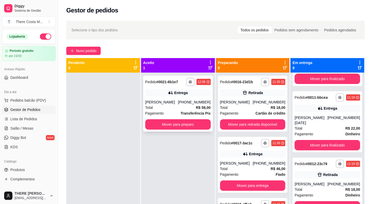
click at [189, 98] on div "**********" at bounding box center [178, 104] width 70 height 56
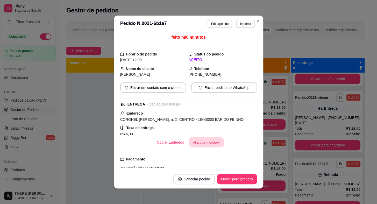
click at [208, 144] on button "Vincular motoboy" at bounding box center [206, 142] width 35 height 10
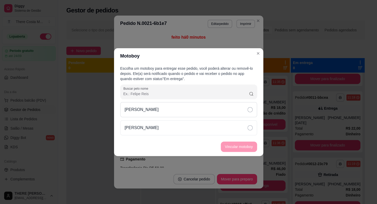
click at [235, 107] on div "[PERSON_NAME]" at bounding box center [188, 109] width 137 height 15
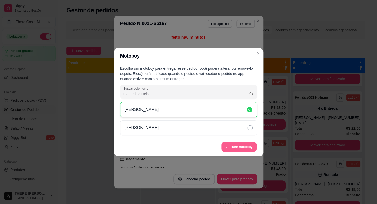
click at [245, 148] on button "Vincular motoboy" at bounding box center [238, 146] width 35 height 10
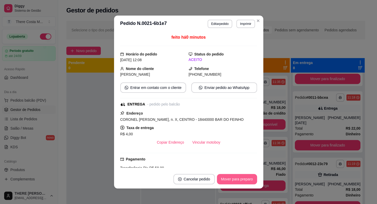
click at [234, 179] on button "Mover para preparo" at bounding box center [237, 179] width 40 height 10
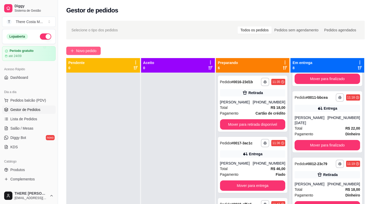
click at [91, 50] on span "Novo pedido" at bounding box center [86, 51] width 20 height 6
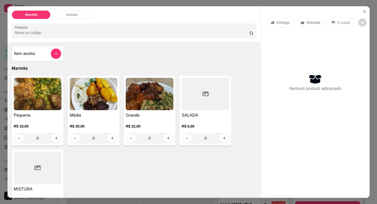
click at [282, 21] on p "Entrega" at bounding box center [283, 22] width 13 height 5
click at [314, 21] on p "Retirada" at bounding box center [313, 22] width 14 height 5
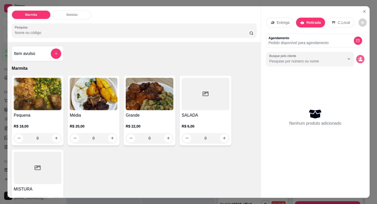
click at [360, 57] on button "decrease-product-quantity" at bounding box center [360, 59] width 8 height 8
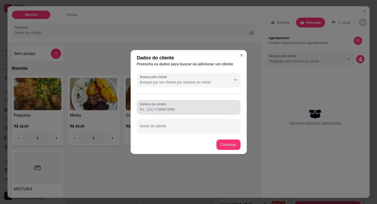
click at [179, 110] on input "Número de contato" at bounding box center [188, 109] width 97 height 5
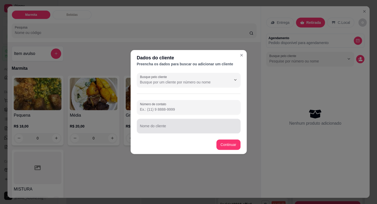
paste input "[PHONE_NUMBER]"
type input "[PHONE_NUMBER]"
click at [167, 127] on input "Nome do cliente" at bounding box center [188, 127] width 97 height 5
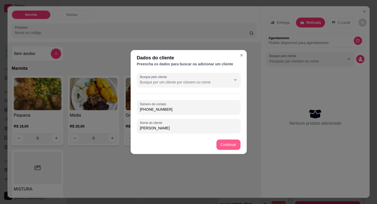
type input "[PERSON_NAME]"
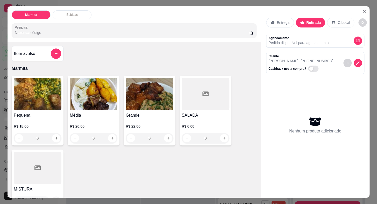
click at [93, 116] on h4 "Média" at bounding box center [94, 115] width 48 height 6
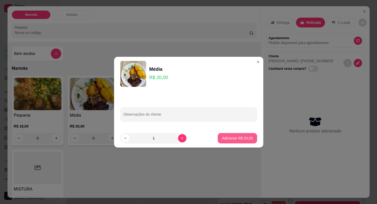
click at [237, 139] on p "Adicionar R$ 20,00" at bounding box center [237, 137] width 31 height 5
type input "1"
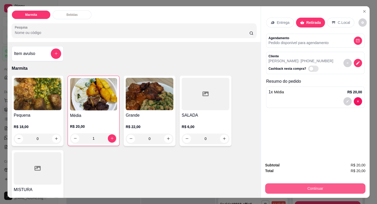
click at [336, 190] on button "Continuar" at bounding box center [315, 188] width 100 height 10
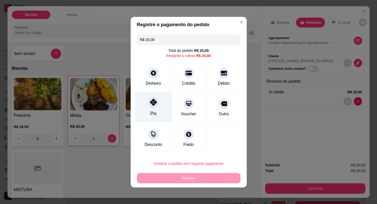
drag, startPoint x: 150, startPoint y: 101, endPoint x: 158, endPoint y: 101, distance: 7.3
click at [150, 101] on icon at bounding box center [153, 102] width 7 height 7
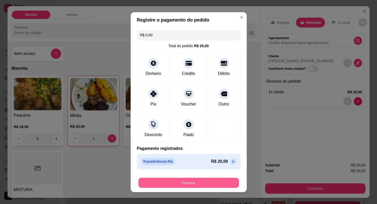
click at [197, 185] on button "Finalizar" at bounding box center [188, 182] width 101 height 10
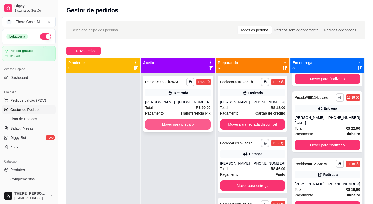
click at [175, 125] on button "Mover para preparo" at bounding box center [178, 124] width 66 height 10
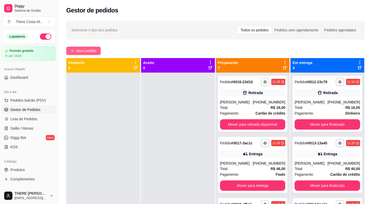
click at [86, 48] on button "Novo pedido" at bounding box center [83, 51] width 34 height 8
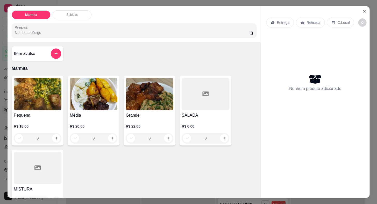
click at [283, 20] on p "Entrega" at bounding box center [283, 22] width 13 height 5
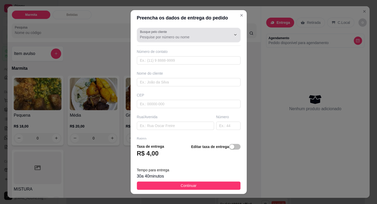
click at [190, 40] on div at bounding box center [188, 35] width 97 height 10
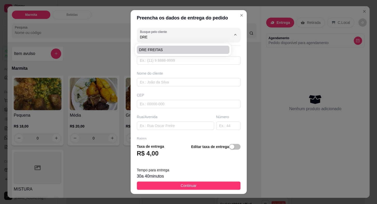
click at [188, 49] on span "DRE FREITAS" at bounding box center [180, 49] width 83 height 5
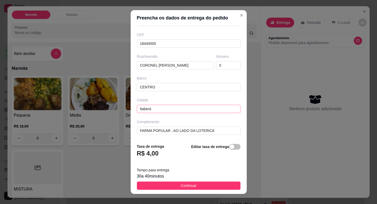
scroll to position [6, 0]
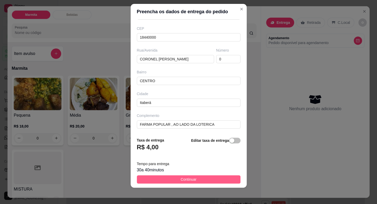
click at [189, 179] on span "Continuar" at bounding box center [189, 179] width 16 height 6
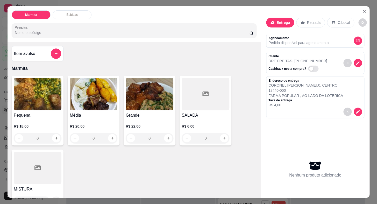
click at [43, 119] on div "R$ 18,00 0" at bounding box center [38, 130] width 48 height 25
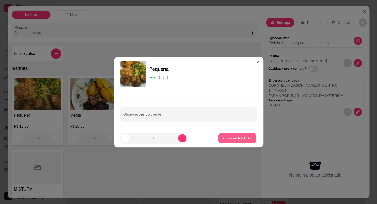
click at [229, 140] on p "Adicionar R$ 18,00" at bounding box center [237, 137] width 30 height 5
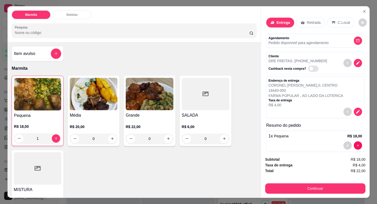
click at [36, 108] on img at bounding box center [37, 94] width 47 height 32
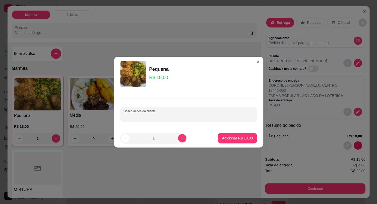
click at [128, 117] on input "Observações do cliente" at bounding box center [188, 116] width 131 height 5
click at [244, 140] on p "Adicionar R$ 18,00" at bounding box center [237, 137] width 31 height 5
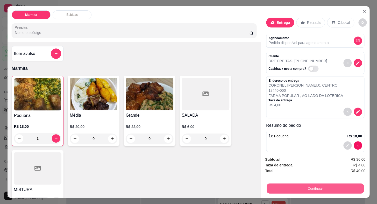
click at [323, 185] on button "Continuar" at bounding box center [315, 188] width 97 height 10
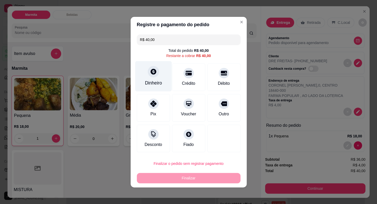
click at [154, 77] on div at bounding box center [153, 71] width 11 height 11
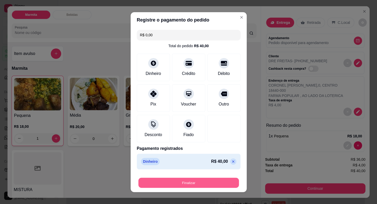
click at [209, 180] on button "Finalizar" at bounding box center [188, 182] width 101 height 10
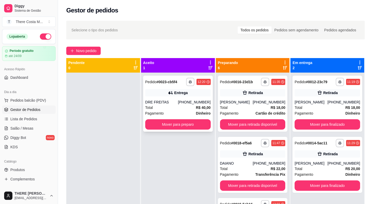
click at [183, 97] on div "**********" at bounding box center [178, 104] width 70 height 56
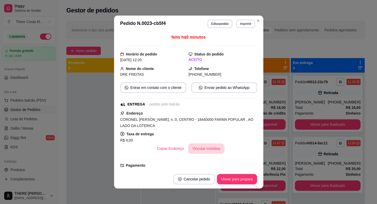
click at [202, 150] on button "Vincular motoboy" at bounding box center [206, 148] width 36 height 10
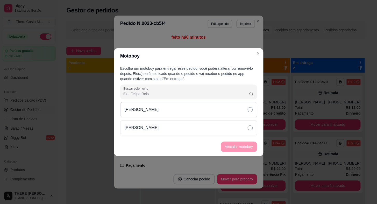
click at [223, 111] on div "[PERSON_NAME]" at bounding box center [188, 109] width 137 height 15
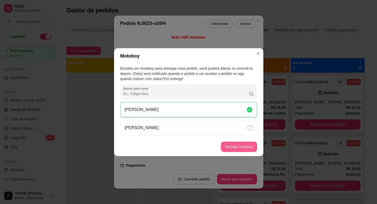
click at [237, 148] on button "Vincular motoboy" at bounding box center [239, 146] width 36 height 10
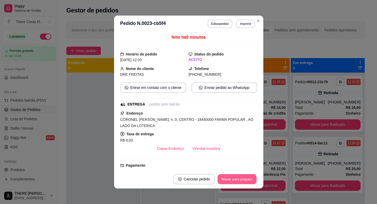
click at [233, 180] on button "Mover para preparo" at bounding box center [236, 179] width 39 height 10
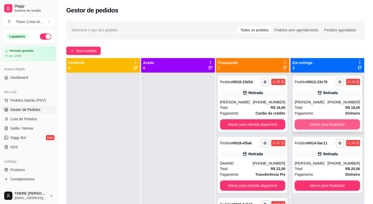
click at [325, 122] on button "Mover para finalizado" at bounding box center [328, 124] width 66 height 10
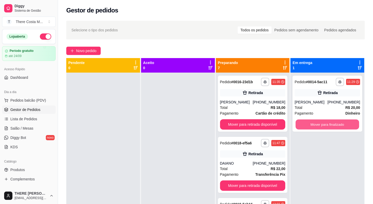
click at [325, 122] on button "Mover para finalizado" at bounding box center [327, 124] width 63 height 10
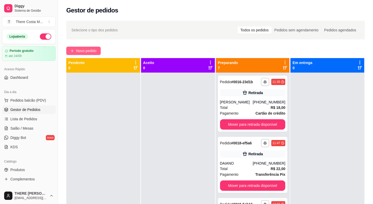
click at [82, 50] on span "Novo pedido" at bounding box center [86, 51] width 20 height 6
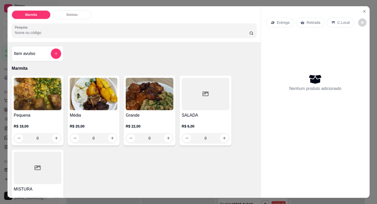
click at [154, 88] on img at bounding box center [150, 94] width 48 height 32
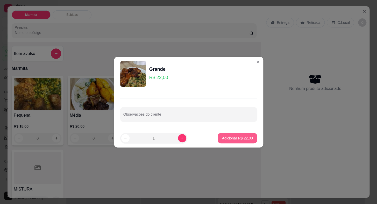
click at [223, 140] on p "Adicionar R$ 22,00" at bounding box center [237, 137] width 31 height 5
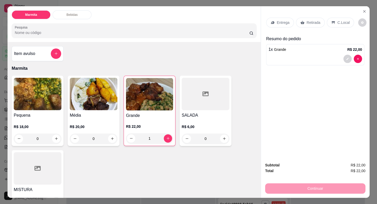
click at [279, 20] on p "Entrega" at bounding box center [283, 22] width 13 height 5
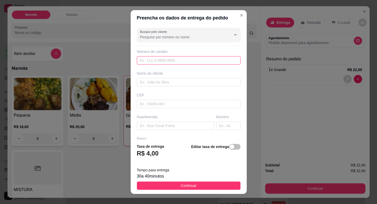
click at [152, 62] on input "text" at bounding box center [189, 60] width 104 height 8
click at [158, 84] on input "text" at bounding box center [189, 82] width 104 height 8
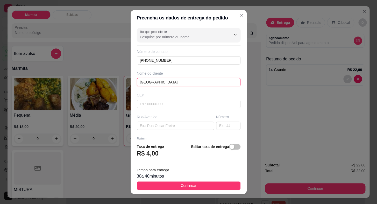
drag, startPoint x: 174, startPoint y: 80, endPoint x: 96, endPoint y: 85, distance: 78.1
click at [96, 85] on div "Preencha os dados de entrega do pedido Busque pelo cliente Número de contato [P…" at bounding box center [188, 102] width 377 height 204
click at [144, 126] on input "text" at bounding box center [175, 126] width 77 height 8
paste input "[GEOGRAPHIC_DATA]"
click at [152, 81] on input "text" at bounding box center [189, 82] width 104 height 8
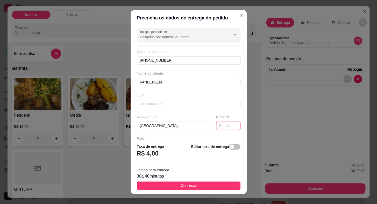
click at [218, 125] on input "text" at bounding box center [228, 126] width 24 height 8
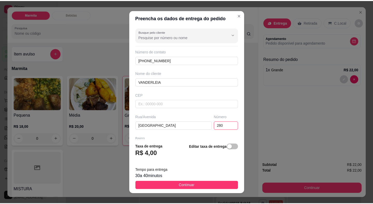
scroll to position [47, 0]
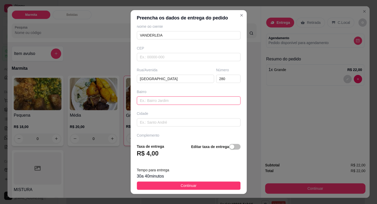
click at [147, 101] on input "text" at bounding box center [189, 100] width 104 height 8
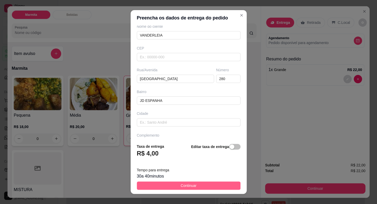
click at [183, 187] on span "Continuar" at bounding box center [189, 186] width 16 height 6
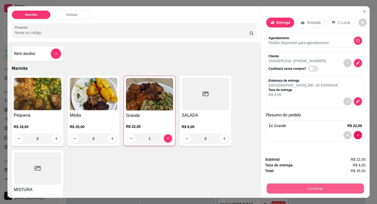
click at [284, 185] on button "Continuar" at bounding box center [315, 188] width 97 height 10
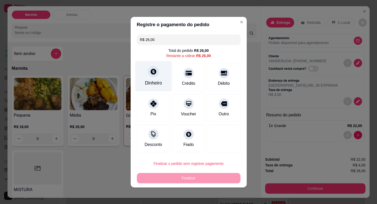
click at [152, 75] on icon at bounding box center [153, 71] width 7 height 7
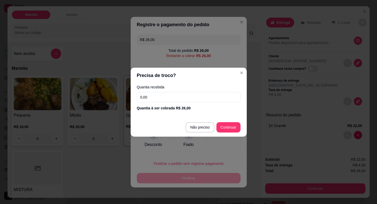
click at [161, 112] on div "Quantia recebida 0,00 Quantia à ser cobrada R$ 26,00" at bounding box center [189, 98] width 116 height 30
click at [155, 94] on input "0,00" at bounding box center [189, 97] width 104 height 10
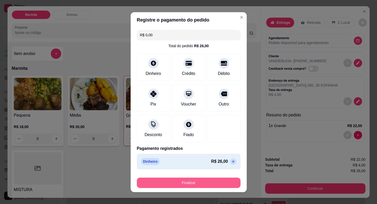
click at [208, 182] on button "Finalizar" at bounding box center [189, 182] width 104 height 10
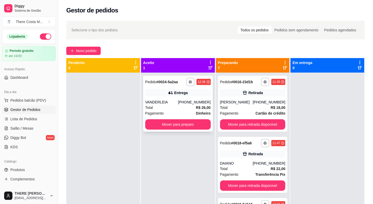
click at [189, 111] on div "Pagamento Dinheiro" at bounding box center [178, 113] width 66 height 6
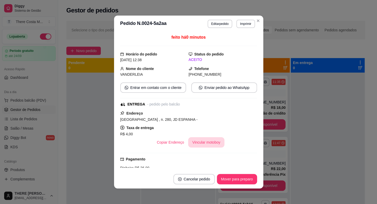
click at [205, 144] on button "Vincular motoboy" at bounding box center [206, 142] width 36 height 10
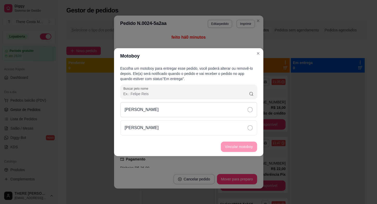
click at [221, 111] on div "[PERSON_NAME]" at bounding box center [188, 109] width 137 height 15
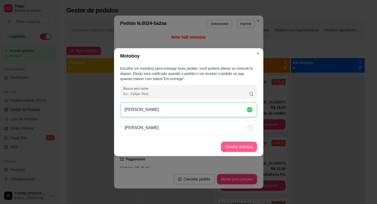
click at [239, 148] on button "Vincular motoboy" at bounding box center [239, 146] width 36 height 10
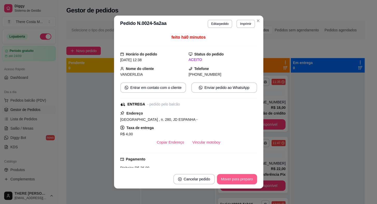
click at [241, 181] on button "Mover para preparo" at bounding box center [237, 179] width 40 height 10
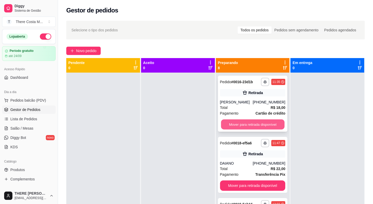
click at [265, 122] on button "Mover para retirada disponível" at bounding box center [252, 124] width 63 height 10
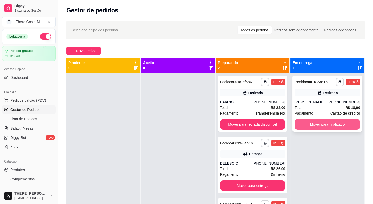
click at [319, 121] on button "Mover para finalizado" at bounding box center [328, 124] width 66 height 10
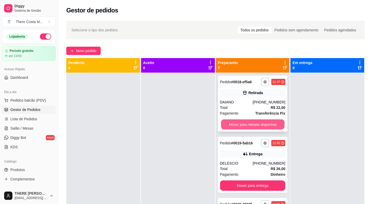
click at [262, 127] on button "Mover para retirada disponível" at bounding box center [252, 124] width 63 height 10
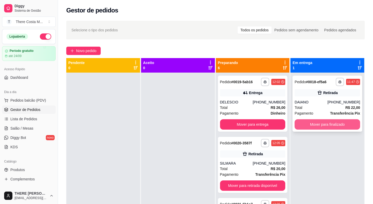
click at [326, 123] on button "Mover para finalizado" at bounding box center [328, 124] width 66 height 10
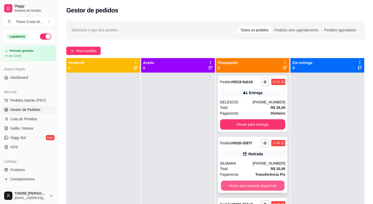
click at [259, 183] on button "Mover para retirada disponível" at bounding box center [252, 186] width 63 height 10
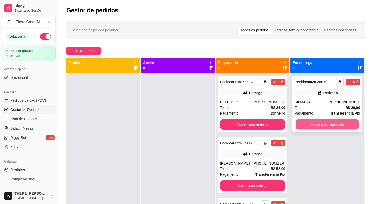
click at [319, 123] on button "Mover para finalizado" at bounding box center [327, 124] width 63 height 10
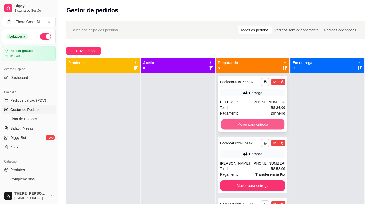
click at [265, 124] on button "Mover para entrega" at bounding box center [252, 124] width 63 height 10
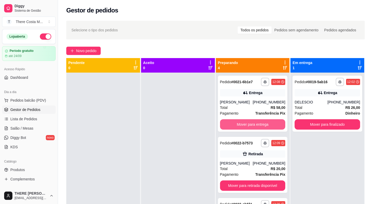
click at [265, 124] on button "Mover para entrega" at bounding box center [253, 124] width 66 height 10
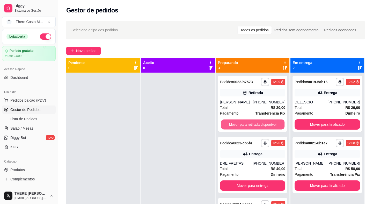
click at [265, 124] on button "Mover para retirada disponível" at bounding box center [252, 124] width 63 height 10
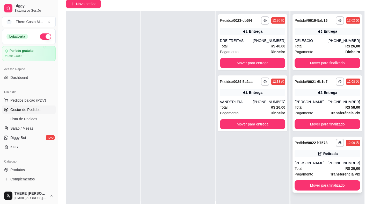
scroll to position [79, 0]
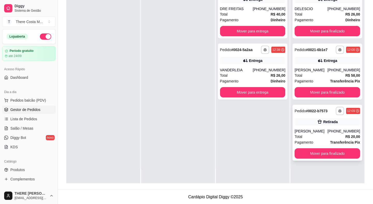
click at [346, 158] on div "**********" at bounding box center [328, 133] width 70 height 56
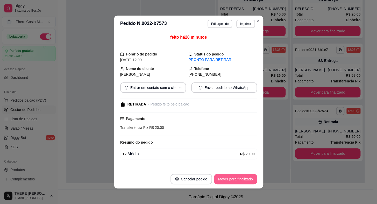
click at [240, 181] on button "Mover para finalizado" at bounding box center [235, 179] width 43 height 10
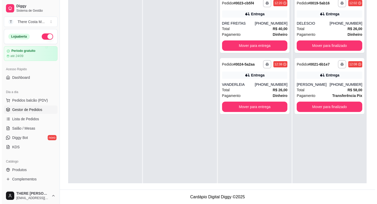
scroll to position [0, 0]
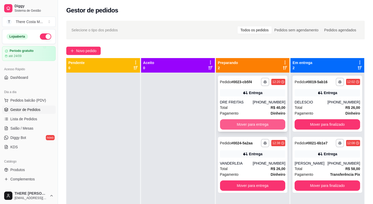
click at [262, 125] on button "Mover para entrega" at bounding box center [253, 124] width 66 height 10
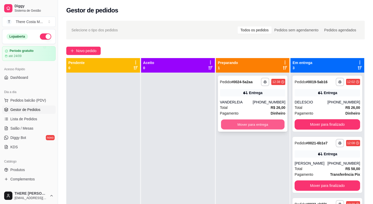
click at [262, 125] on button "Mover para entrega" at bounding box center [252, 124] width 63 height 10
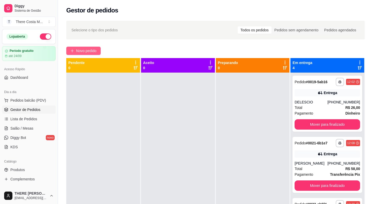
click at [72, 51] on icon "plus" at bounding box center [72, 51] width 3 height 0
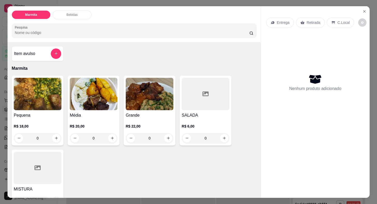
click at [286, 20] on p "Entrega" at bounding box center [283, 22] width 13 height 5
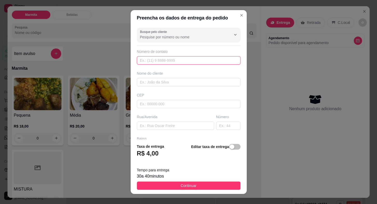
click at [176, 63] on input "text" at bounding box center [189, 60] width 104 height 8
paste input "[PHONE_NUMBER]"
click at [176, 85] on input "text" at bounding box center [189, 82] width 104 height 8
click at [169, 83] on input "text" at bounding box center [189, 82] width 104 height 8
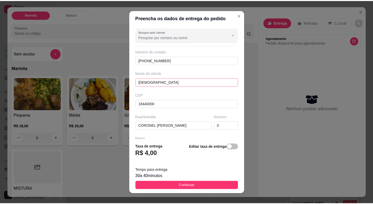
scroll to position [60, 0]
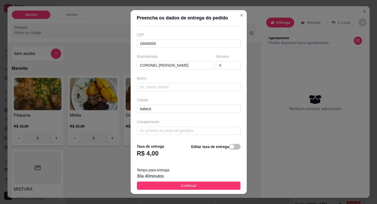
click at [182, 81] on div "Bairro" at bounding box center [189, 84] width 106 height 16
click at [183, 85] on input "text" at bounding box center [189, 87] width 104 height 8
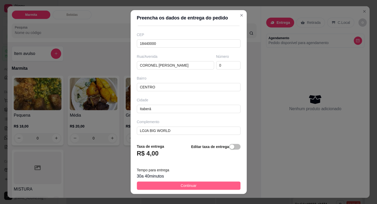
click at [213, 183] on button "Continuar" at bounding box center [189, 185] width 104 height 8
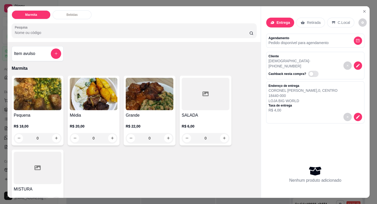
click at [27, 119] on div "R$ 18,00 0" at bounding box center [38, 130] width 48 height 25
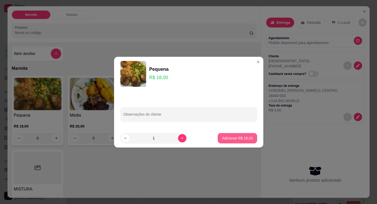
click at [240, 137] on p "Adicionar R$ 18,00" at bounding box center [237, 137] width 31 height 5
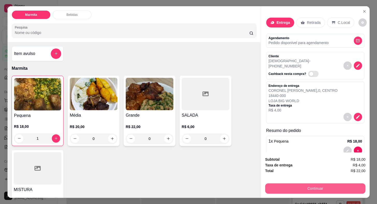
click at [313, 187] on button "Continuar" at bounding box center [315, 188] width 100 height 10
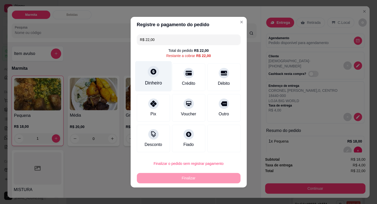
click at [150, 78] on div "Dinheiro" at bounding box center [153, 76] width 37 height 30
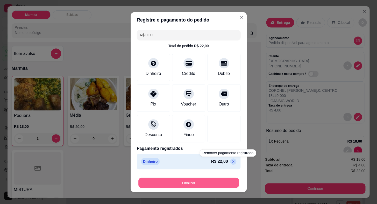
click at [222, 180] on button "Finalizar" at bounding box center [188, 182] width 101 height 10
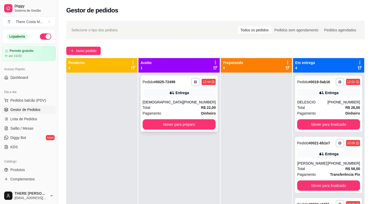
click at [195, 101] on div "[PHONE_NUMBER]" at bounding box center [199, 101] width 33 height 5
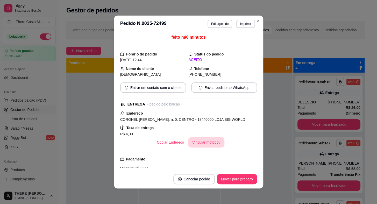
click at [213, 142] on button "Vincular motoboy" at bounding box center [206, 142] width 36 height 10
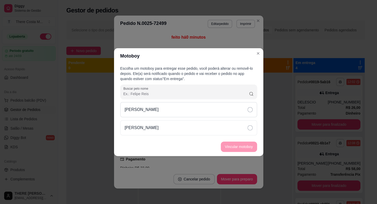
click at [232, 109] on div "[PERSON_NAME]" at bounding box center [188, 109] width 137 height 15
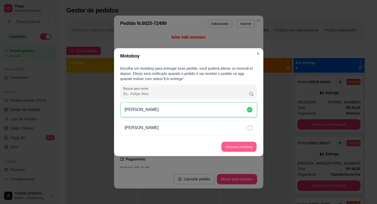
click at [239, 147] on button "Vincular motoboy" at bounding box center [238, 146] width 35 height 10
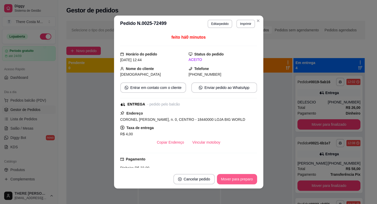
click at [231, 178] on button "Mover para preparo" at bounding box center [237, 179] width 40 height 10
